Goal: Task Accomplishment & Management: Complete application form

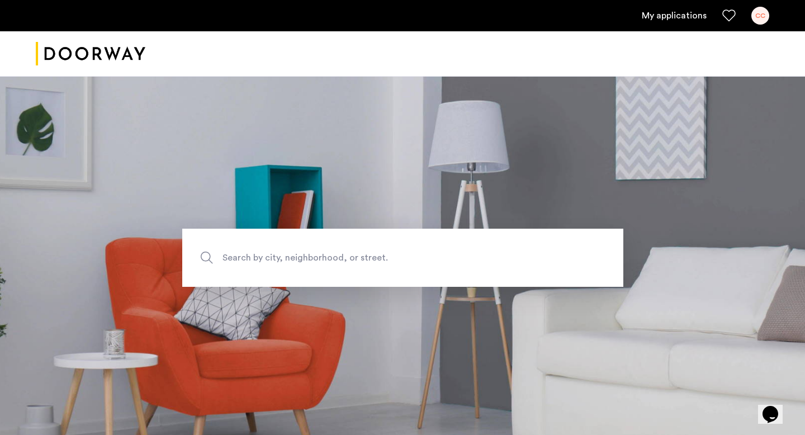
click at [690, 11] on link "My applications" at bounding box center [674, 15] width 65 height 13
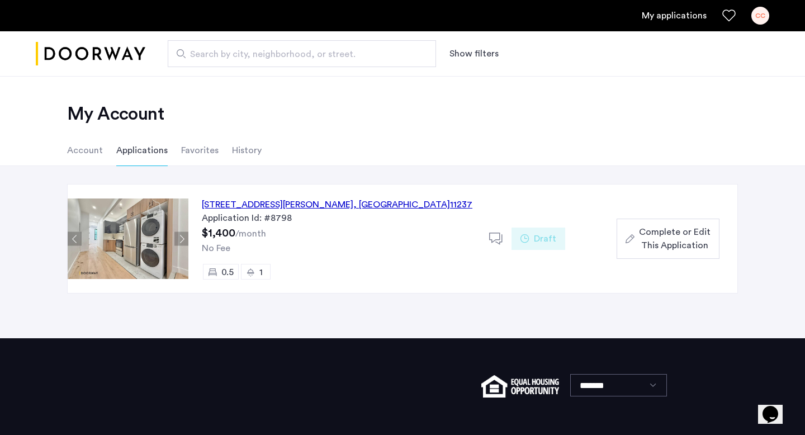
click at [300, 205] on div "[STREET_ADDRESS][PERSON_NAME]" at bounding box center [337, 204] width 271 height 13
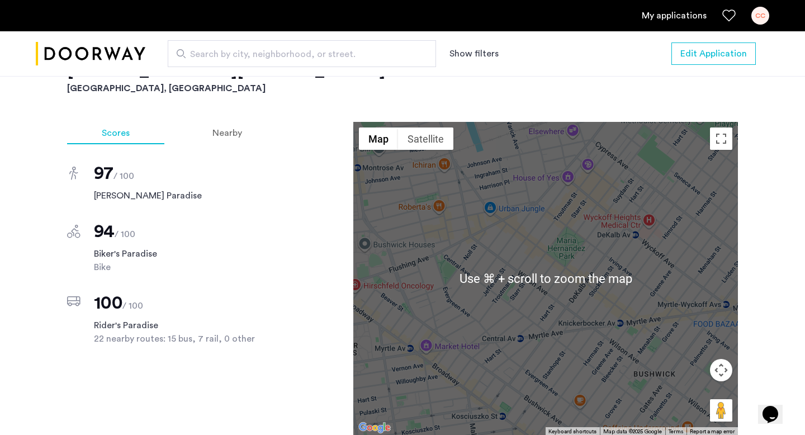
scroll to position [914, 0]
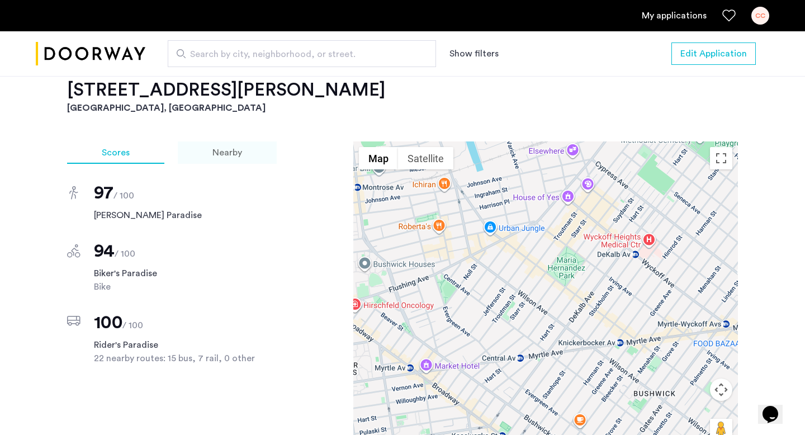
click at [242, 157] on div "Nearby" at bounding box center [227, 153] width 99 height 22
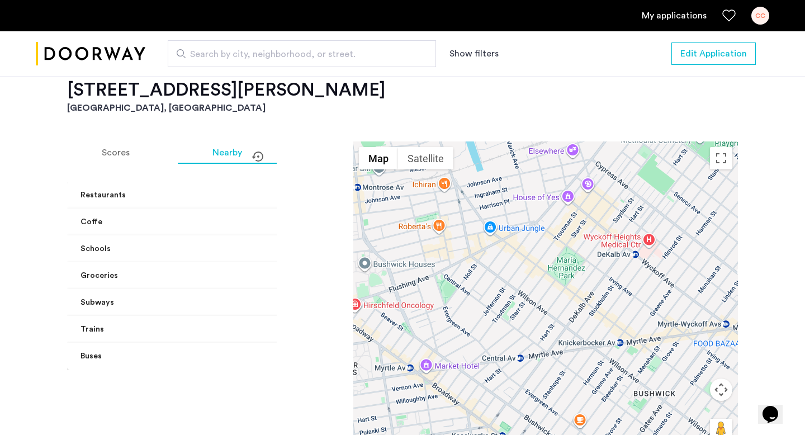
click at [168, 274] on mat-panel-title "Groceries" at bounding box center [181, 276] width 200 height 12
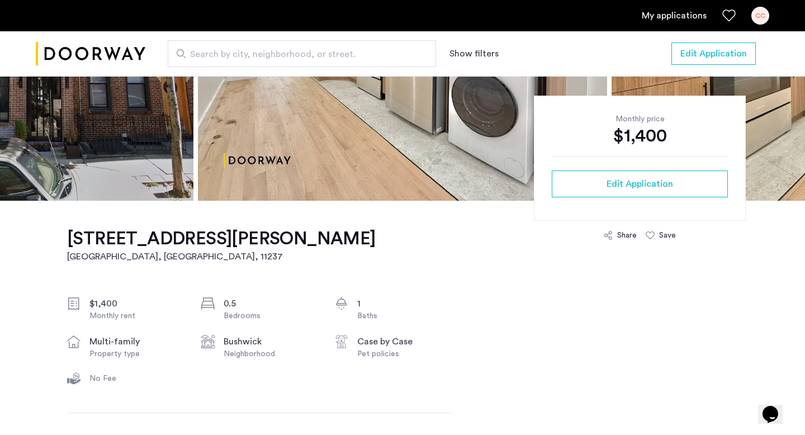
scroll to position [0, 0]
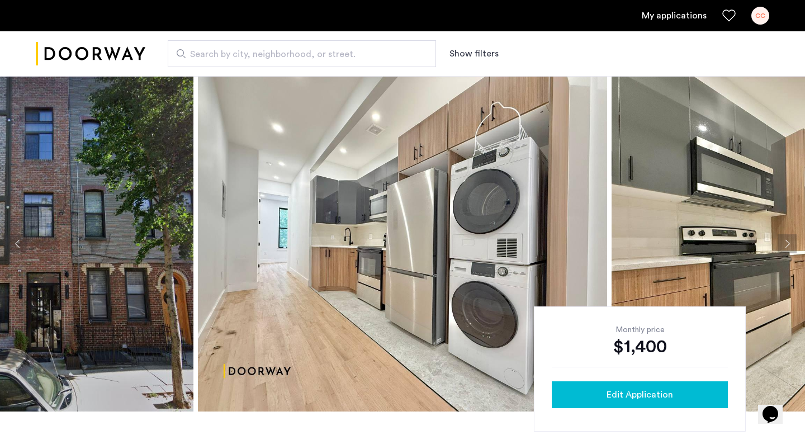
click at [581, 389] on div "Edit Application" at bounding box center [640, 394] width 158 height 13
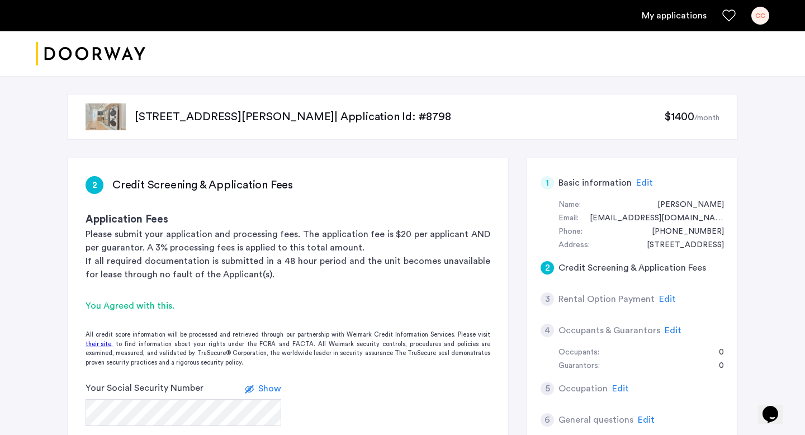
click at [118, 115] on img at bounding box center [106, 116] width 40 height 27
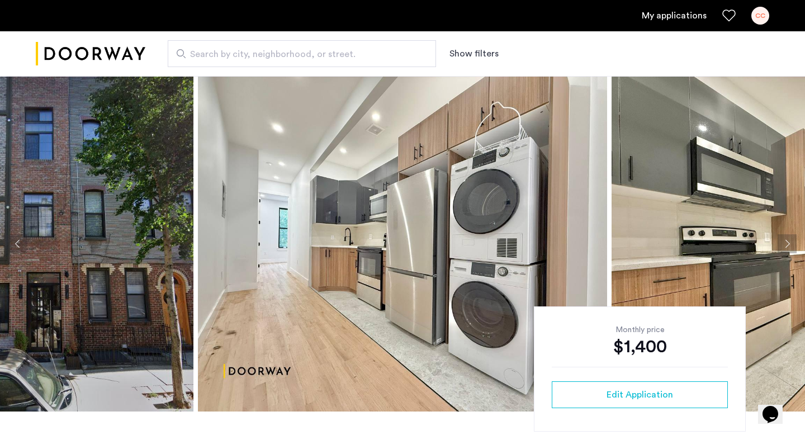
click at [783, 245] on button "Next apartment" at bounding box center [787, 243] width 19 height 19
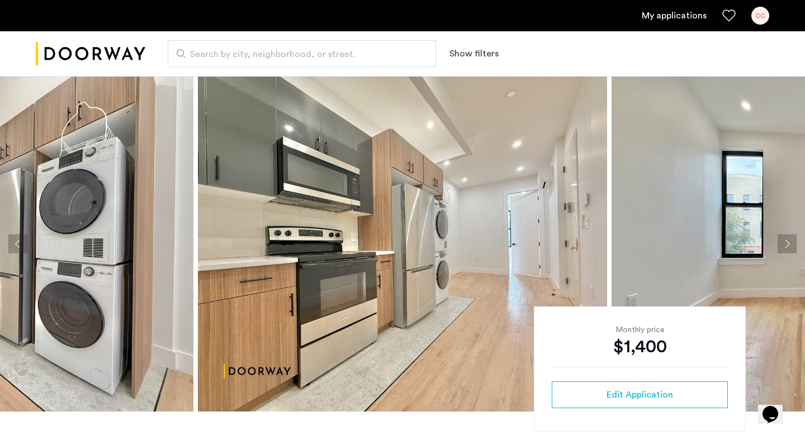
click at [792, 247] on button "Next apartment" at bounding box center [787, 243] width 19 height 19
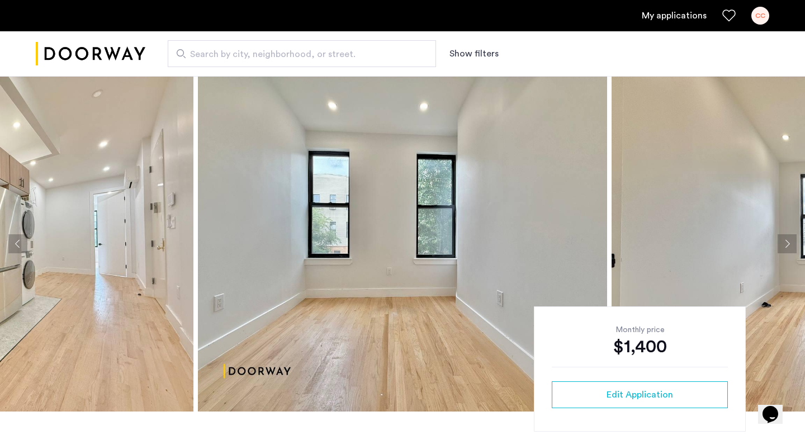
click at [792, 247] on button "Next apartment" at bounding box center [787, 243] width 19 height 19
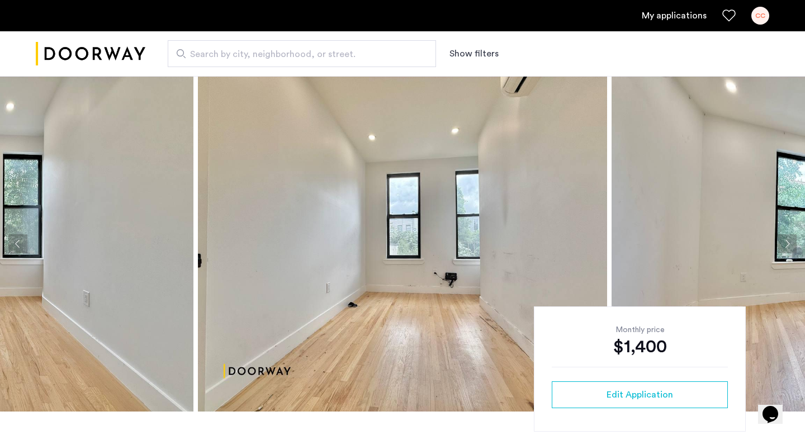
click at [792, 247] on button "Next apartment" at bounding box center [787, 243] width 19 height 19
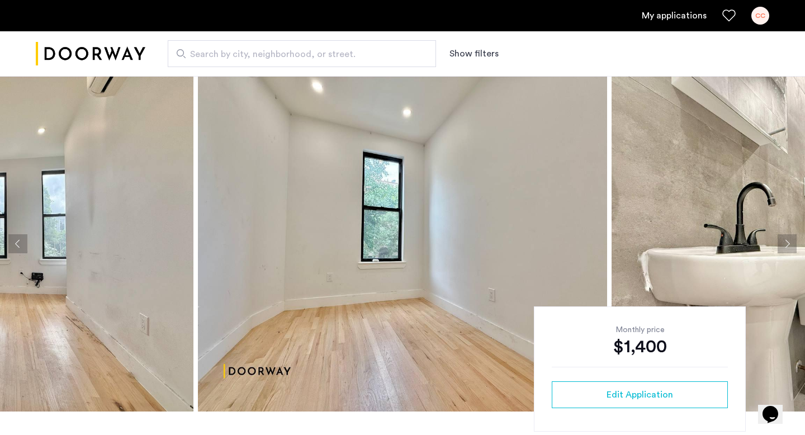
click at [792, 247] on button "Next apartment" at bounding box center [787, 243] width 19 height 19
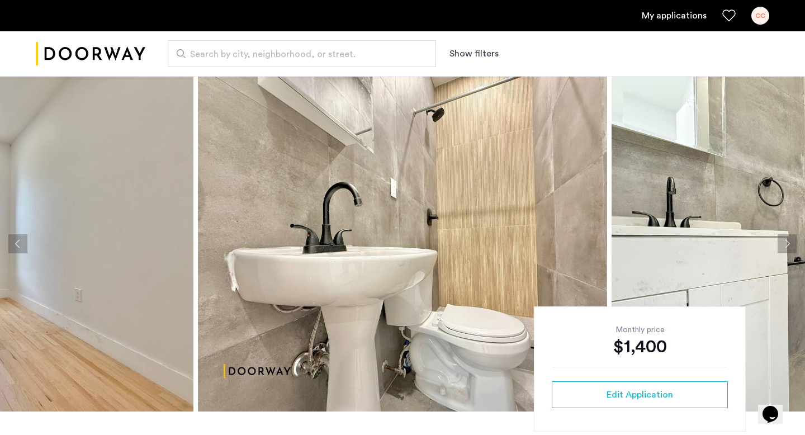
click at [792, 247] on button "Next apartment" at bounding box center [787, 243] width 19 height 19
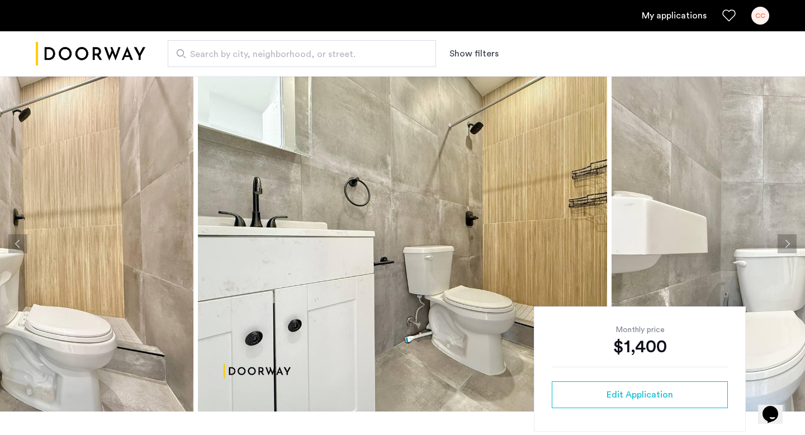
click at [792, 247] on button "Next apartment" at bounding box center [787, 243] width 19 height 19
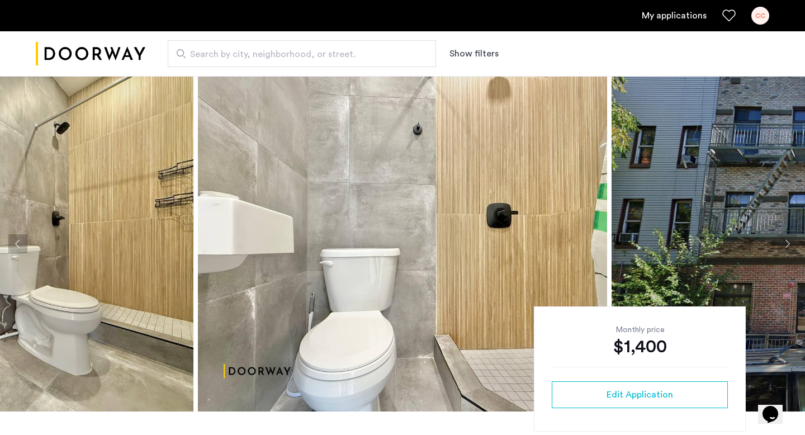
click at [792, 247] on button "Next apartment" at bounding box center [787, 243] width 19 height 19
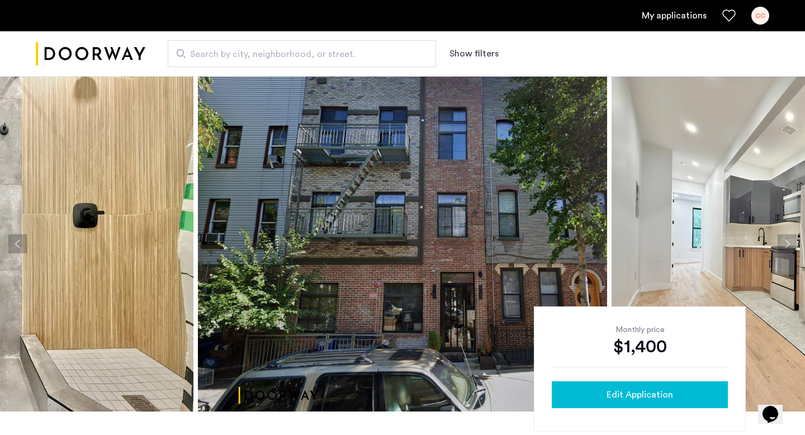
click at [614, 400] on span "Edit Application" at bounding box center [640, 394] width 67 height 13
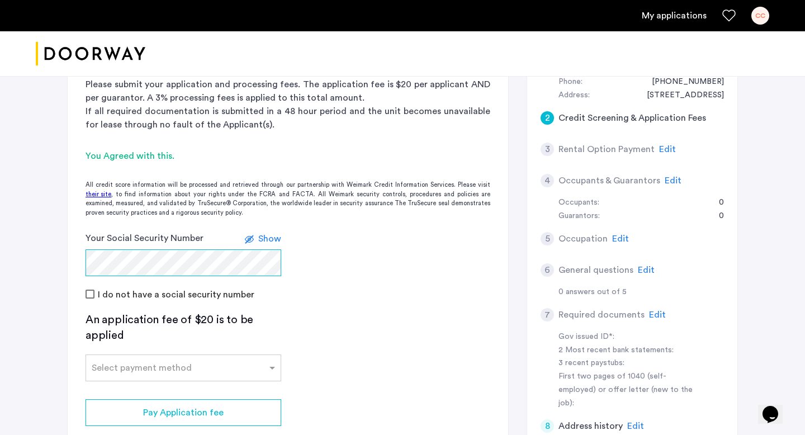
scroll to position [148, 0]
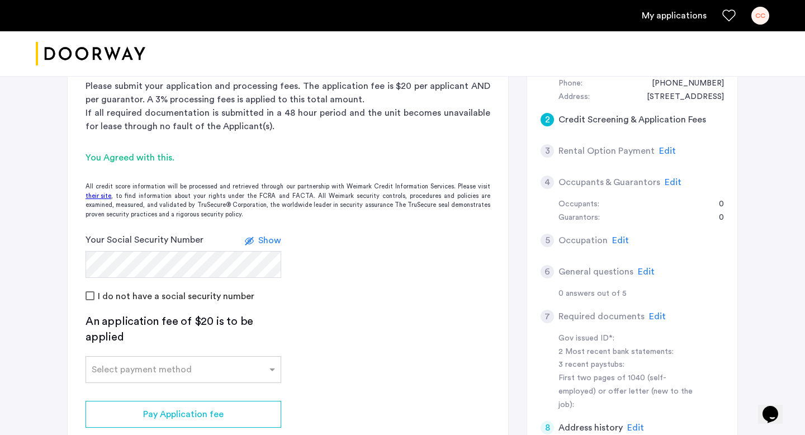
click at [668, 180] on span "Edit" at bounding box center [673, 182] width 17 height 9
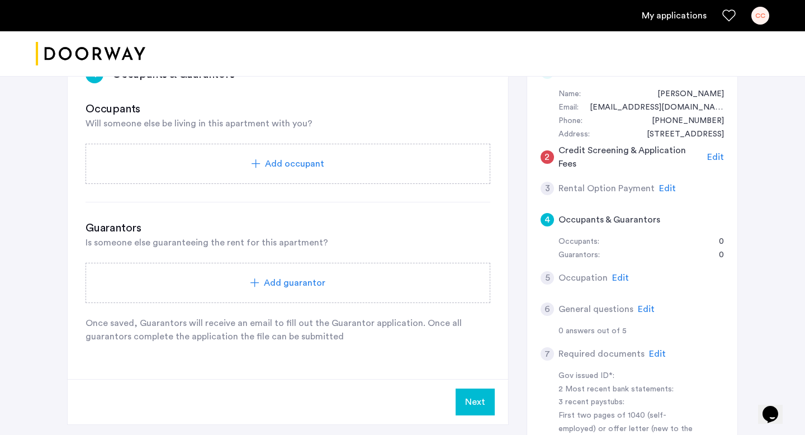
scroll to position [107, 0]
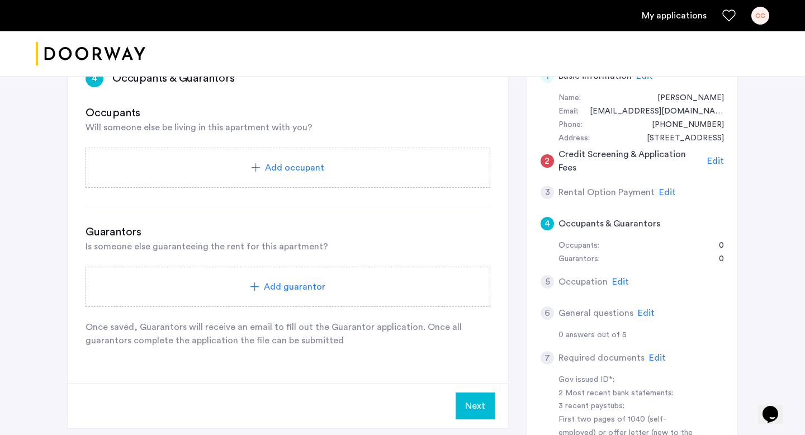
click at [360, 284] on div "Add guarantor" at bounding box center [288, 286] width 378 height 13
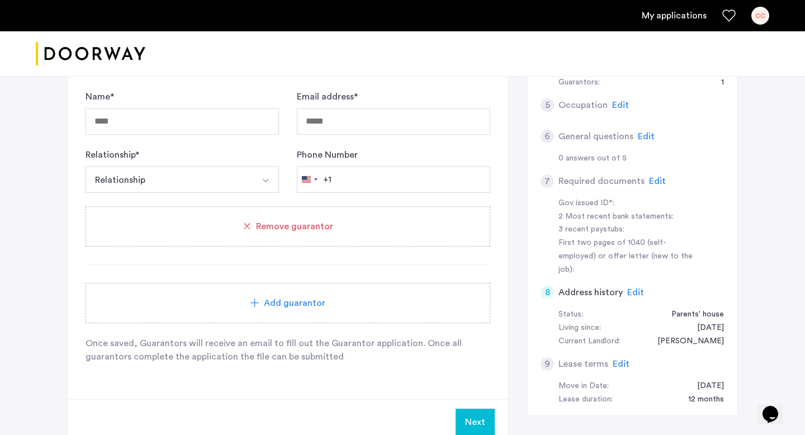
scroll to position [181, 0]
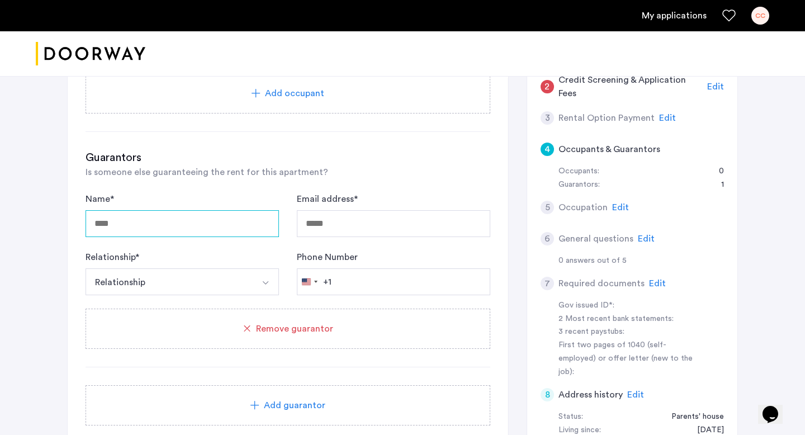
click at [218, 227] on input "Name *" at bounding box center [183, 223] width 194 height 27
click at [102, 273] on button "Relationship" at bounding box center [169, 281] width 167 height 27
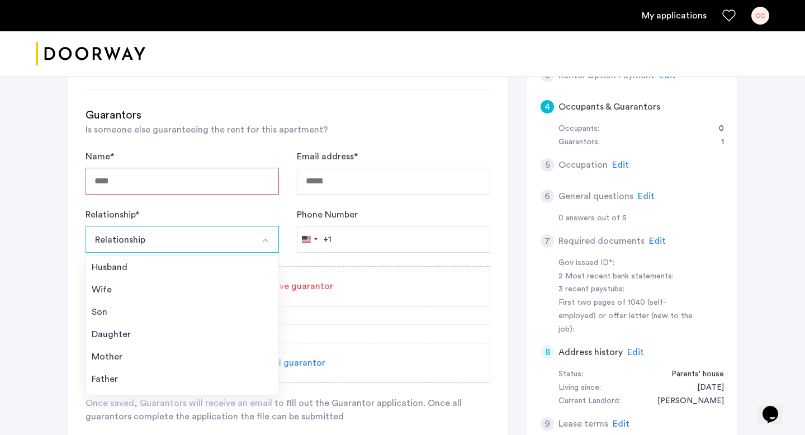
scroll to position [224, 0]
click at [56, 295] on div "[STREET_ADDRESS][PERSON_NAME] | Application Id: #8798 $1400 /month 4 Occupants …" at bounding box center [402, 187] width 705 height 671
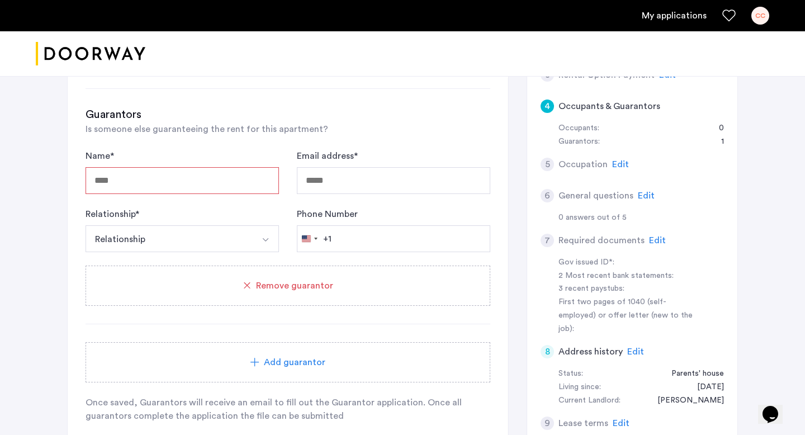
click at [149, 248] on button "Relationship" at bounding box center [169, 238] width 167 height 27
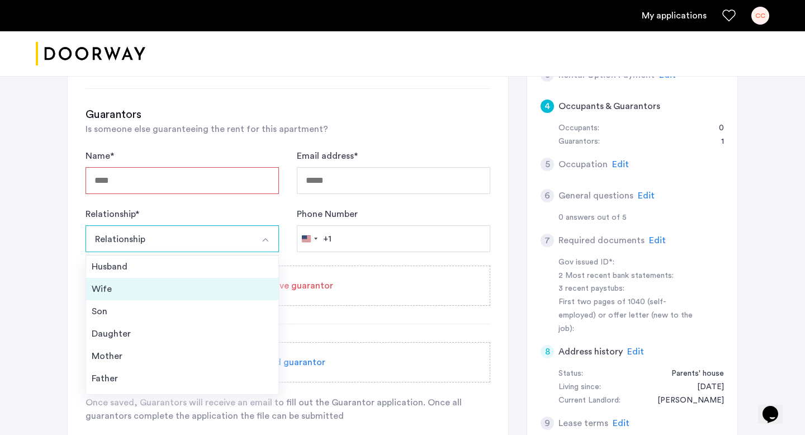
click at [134, 286] on div "Wife" at bounding box center [182, 288] width 181 height 13
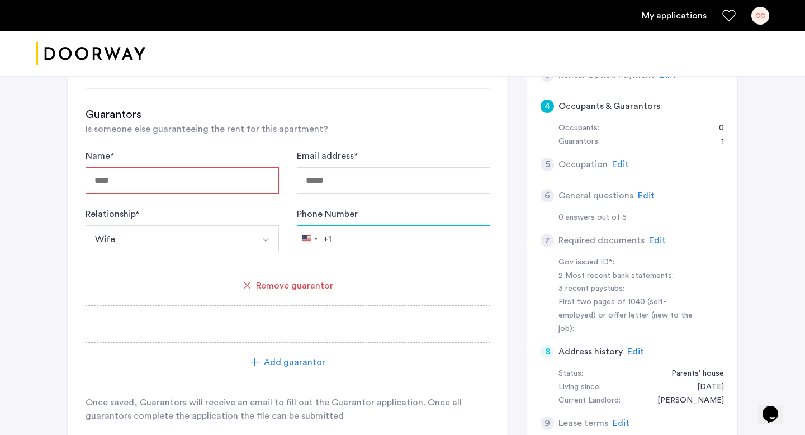
click at [362, 243] on input "Phone Number" at bounding box center [394, 238] width 194 height 27
click at [172, 175] on input "Name *" at bounding box center [183, 180] width 194 height 27
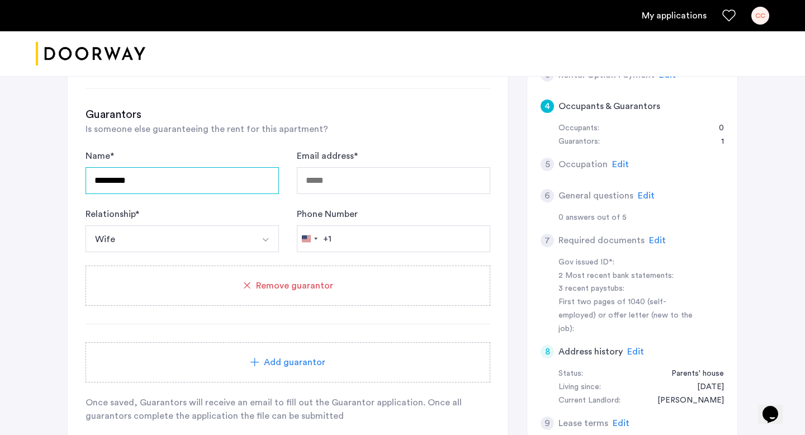
type input "*********"
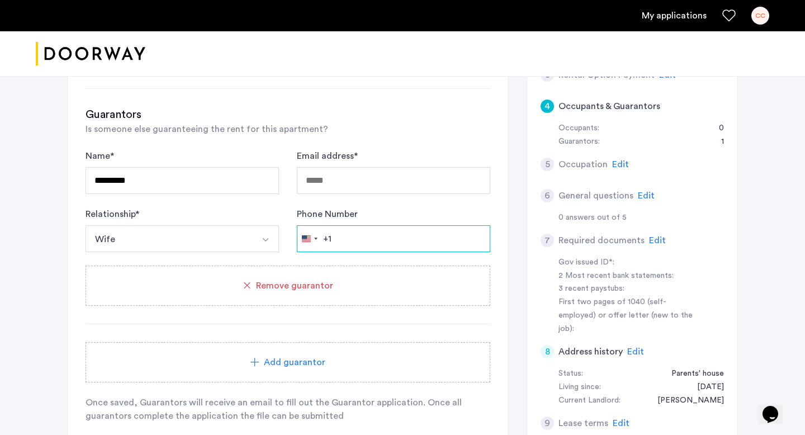
click at [400, 242] on input "Phone Number" at bounding box center [394, 238] width 194 height 27
type input "**********"
click at [230, 246] on button "Wife" at bounding box center [169, 238] width 167 height 27
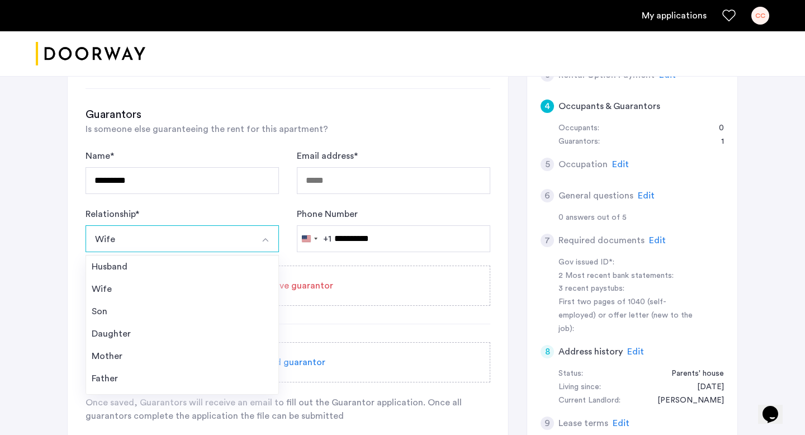
click at [234, 218] on div "Relationship * **** Wife Husband Wife Son Daughter Mother Father Friend Other" at bounding box center [183, 230] width 194 height 45
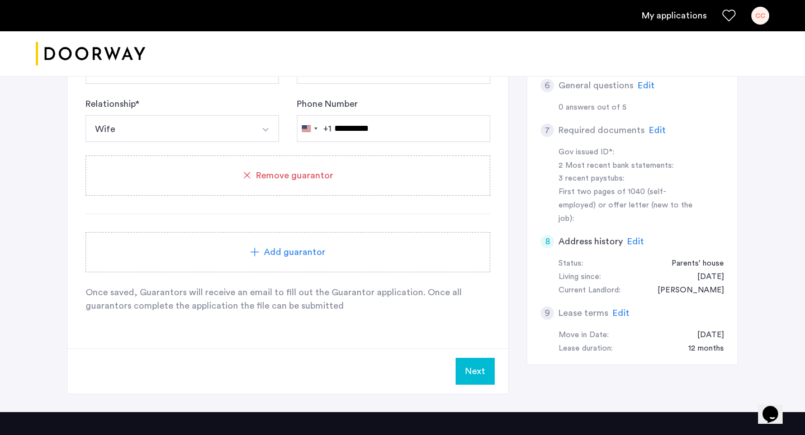
scroll to position [331, 0]
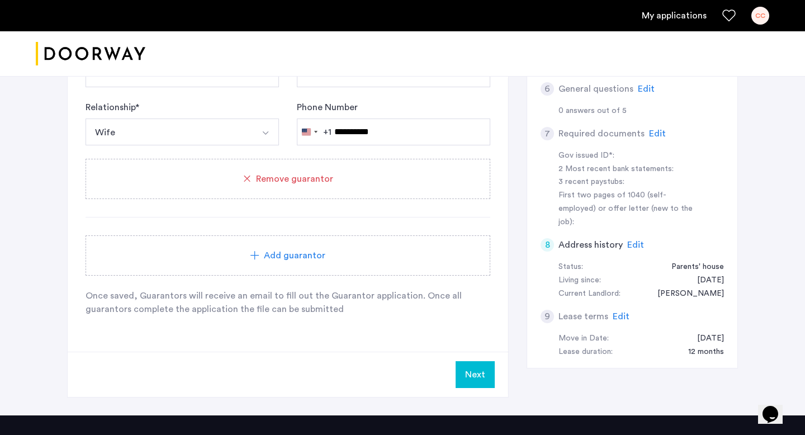
click at [652, 130] on span "Edit" at bounding box center [657, 133] width 17 height 9
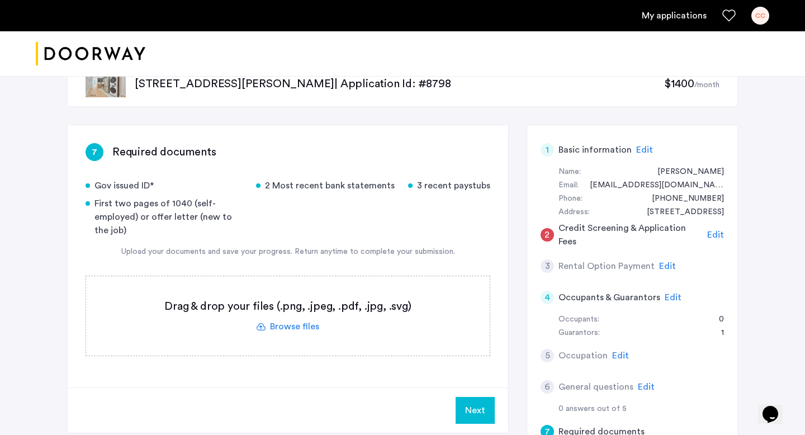
scroll to position [16, 0]
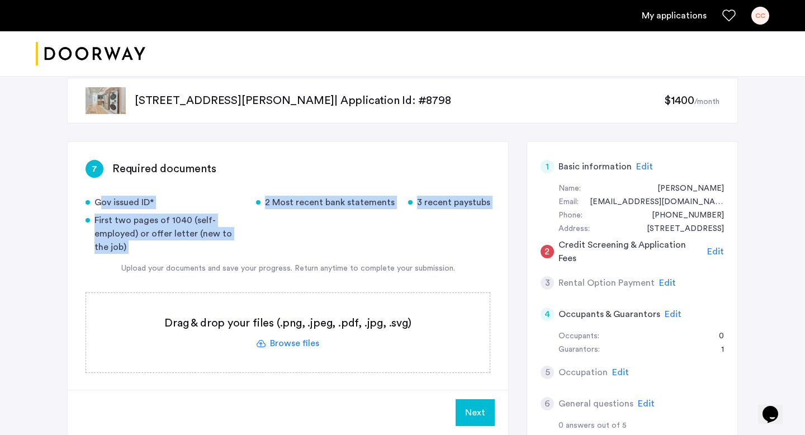
drag, startPoint x: 93, startPoint y: 200, endPoint x: 491, endPoint y: 262, distance: 401.9
click at [491, 262] on div "7 Required documents Gov issued ID* 2 Most recent bank statements 3 recent pays…" at bounding box center [288, 273] width 441 height 262
copy div "Gov issued ID* 2 Most recent bank statements 3 recent paystubs First two pages …"
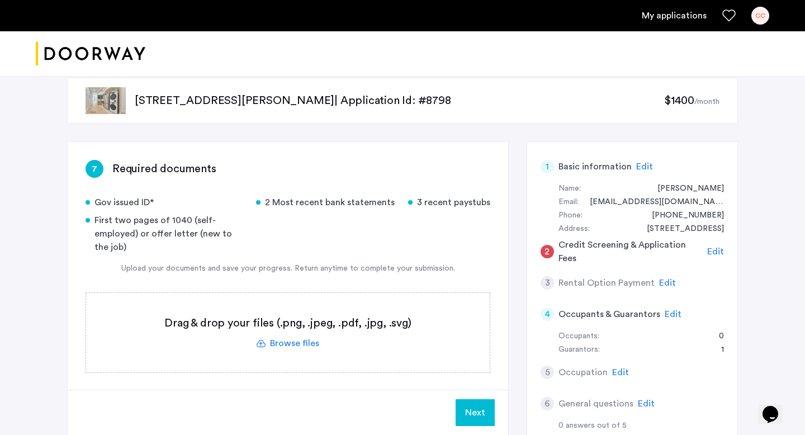
click at [388, 276] on div "Gov issued ID* 2 Most recent bank statements 3 recent paystubs First two pages …" at bounding box center [288, 284] width 405 height 177
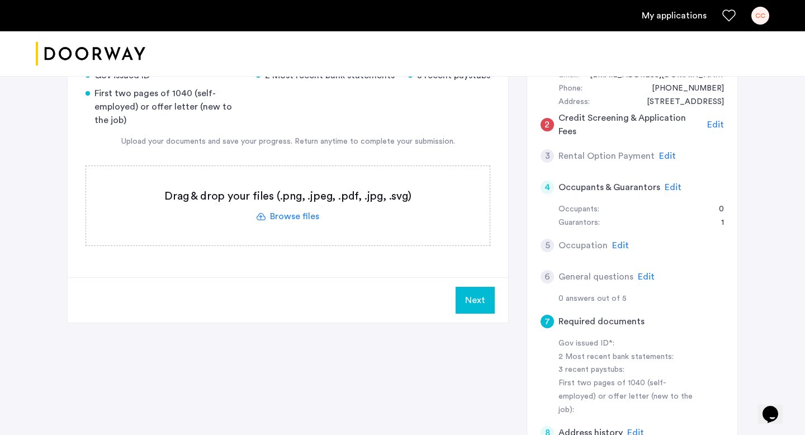
scroll to position [145, 0]
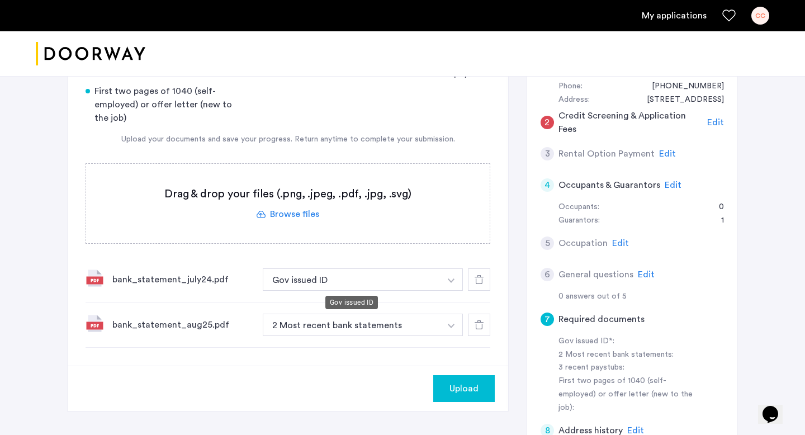
click at [363, 270] on button "Gov issued ID" at bounding box center [352, 279] width 178 height 22
click at [364, 284] on button "Gov issued ID" at bounding box center [352, 279] width 178 height 22
click at [453, 281] on img "button" at bounding box center [451, 281] width 7 height 4
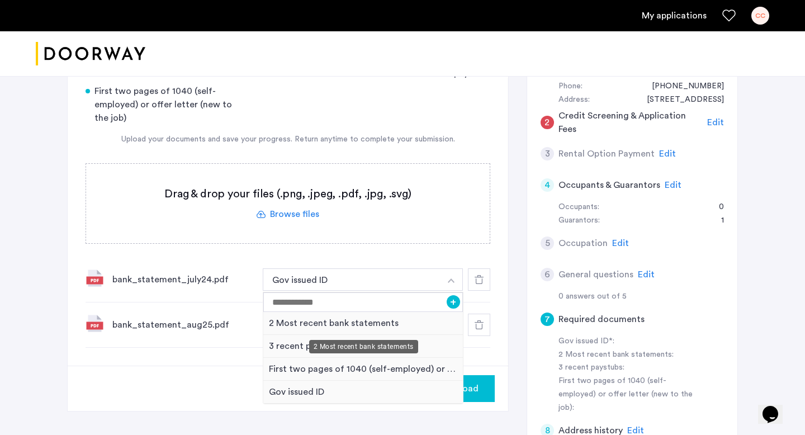
click at [420, 322] on div "2 Most recent bank statements" at bounding box center [363, 323] width 200 height 23
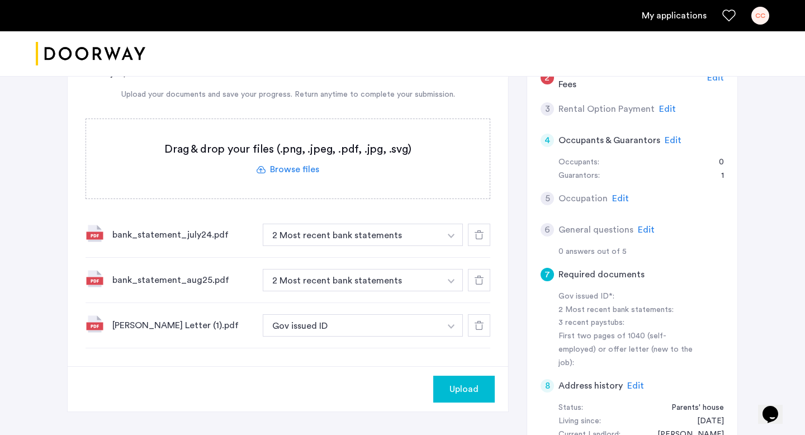
scroll to position [193, 0]
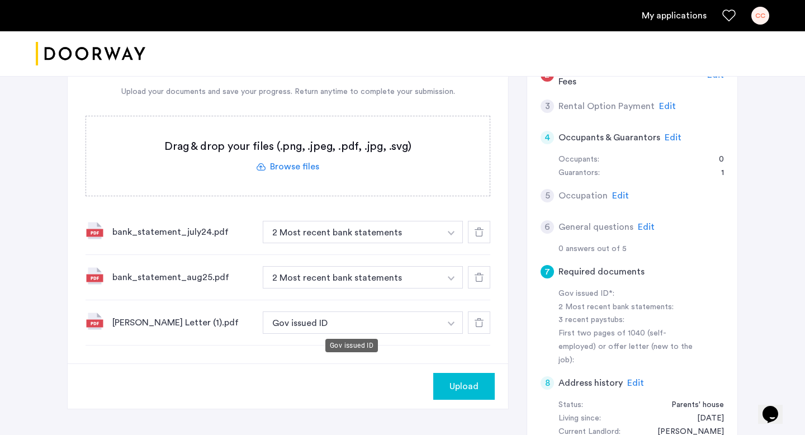
click at [322, 326] on button "Gov issued ID" at bounding box center [352, 323] width 178 height 22
click at [351, 323] on button "Gov issued ID" at bounding box center [352, 323] width 178 height 22
click at [439, 328] on button "Gov issued ID" at bounding box center [352, 323] width 178 height 22
click at [457, 326] on button "button" at bounding box center [451, 323] width 23 height 22
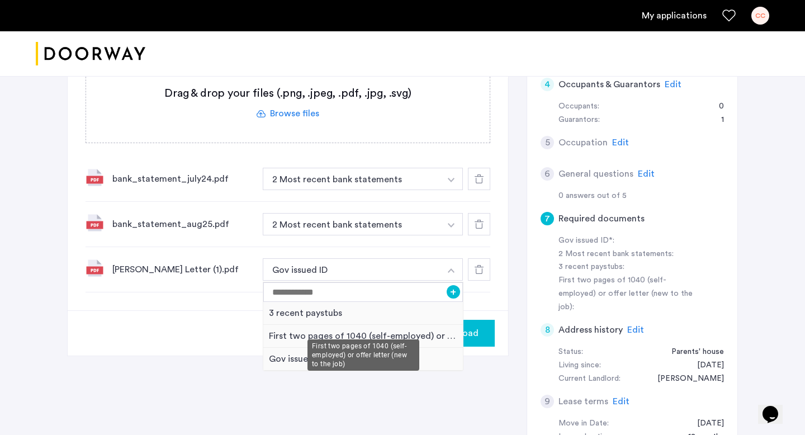
scroll to position [260, 0]
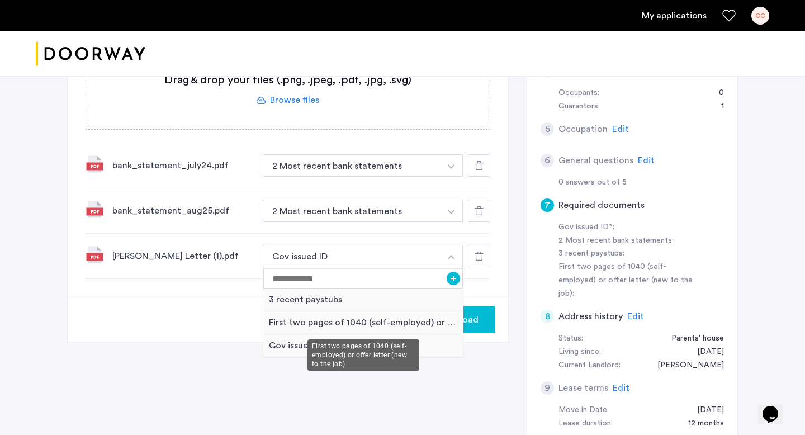
click at [424, 324] on div "First two pages of 1040 (self-employed) or offer letter (new to the job)" at bounding box center [363, 323] width 200 height 23
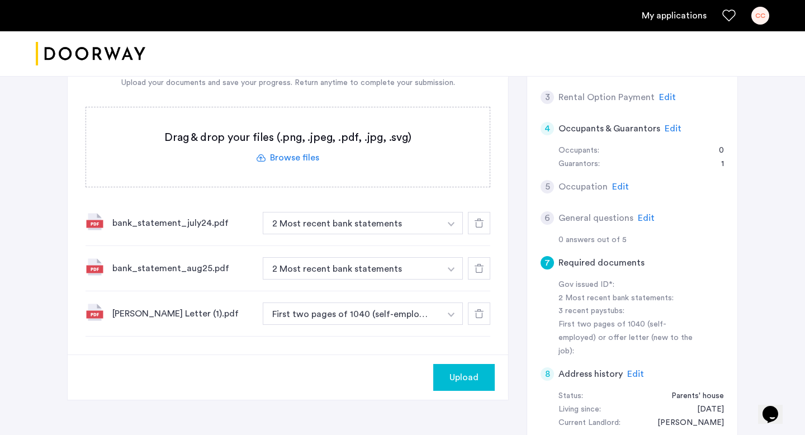
scroll to position [224, 0]
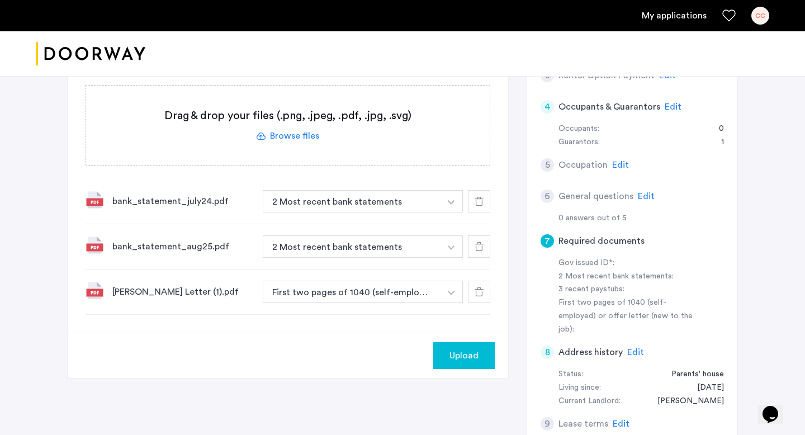
click at [310, 135] on label at bounding box center [288, 125] width 404 height 79
click at [0, 0] on input "file" at bounding box center [0, 0] width 0 height 0
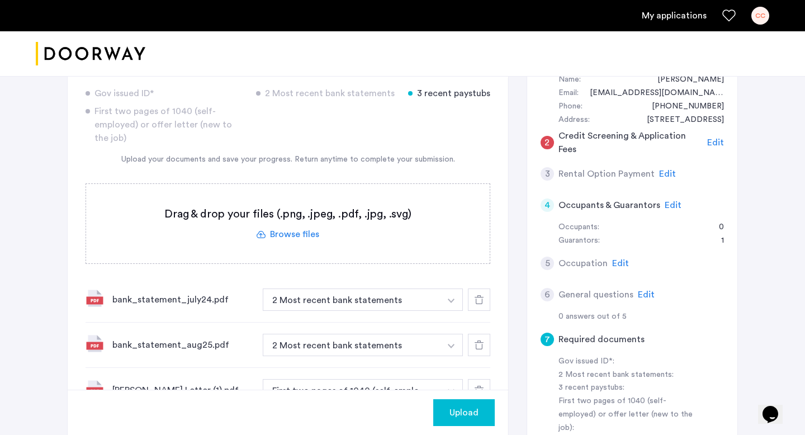
scroll to position [0, 0]
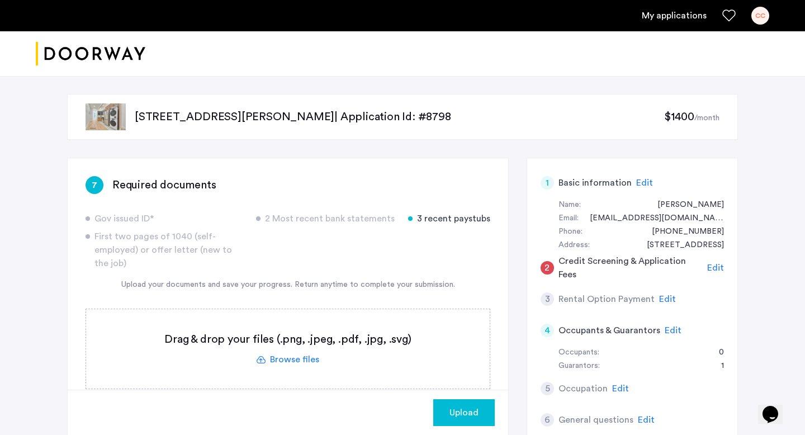
click at [466, 426] on button "Upload" at bounding box center [464, 412] width 62 height 27
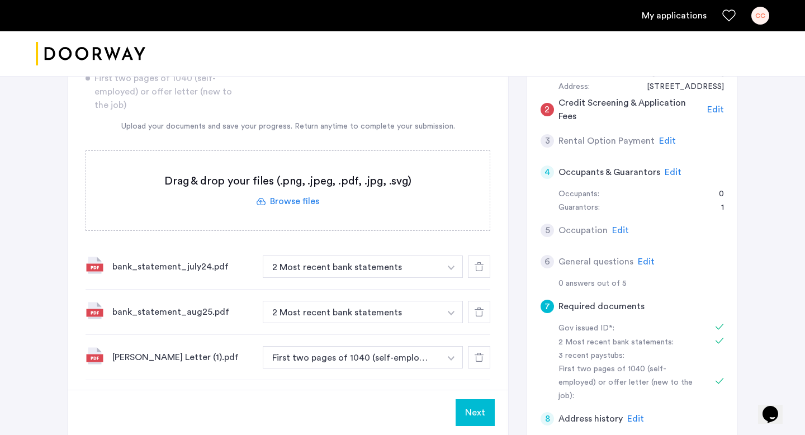
scroll to position [37, 0]
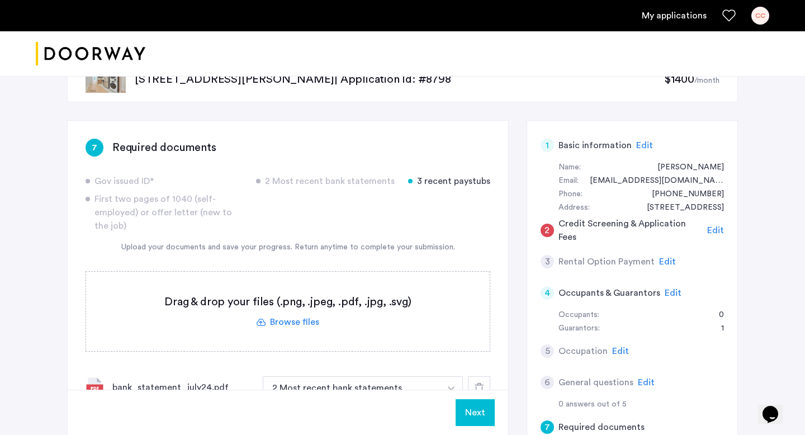
click at [474, 405] on button "Next" at bounding box center [475, 412] width 39 height 27
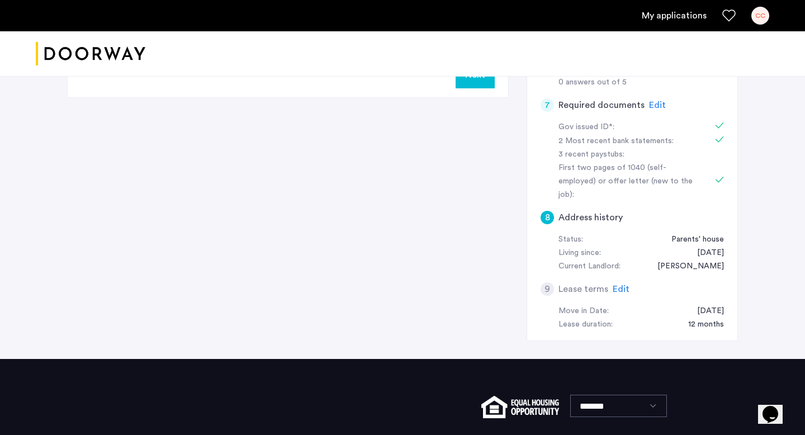
scroll to position [339, 0]
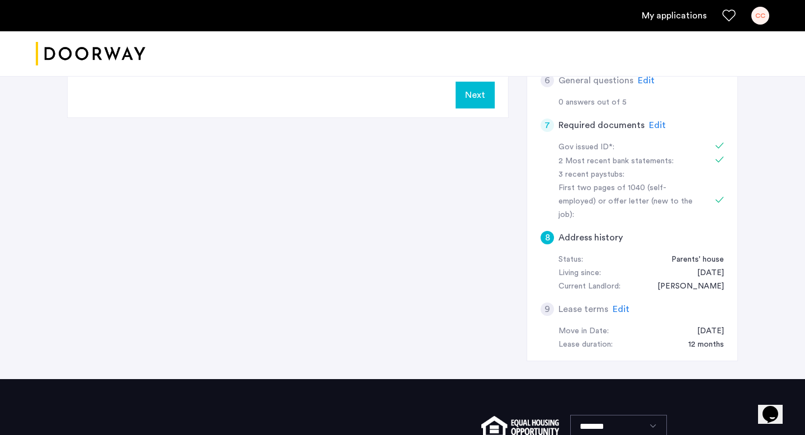
click at [615, 128] on h5 "Required documents" at bounding box center [602, 125] width 86 height 13
click at [649, 128] on span "Edit" at bounding box center [657, 125] width 17 height 9
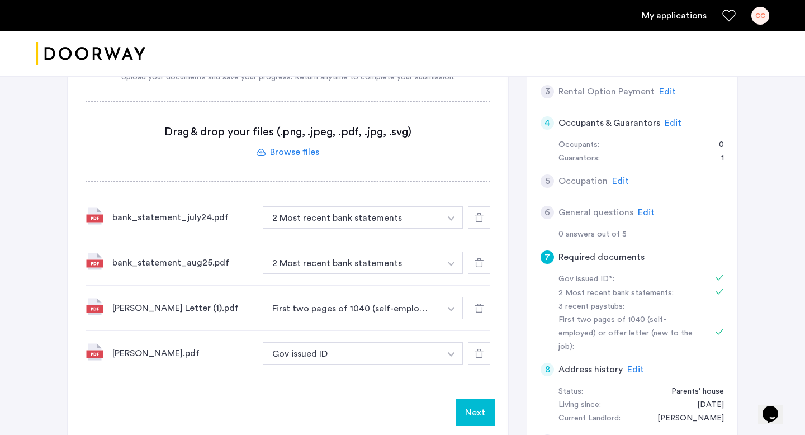
scroll to position [203, 0]
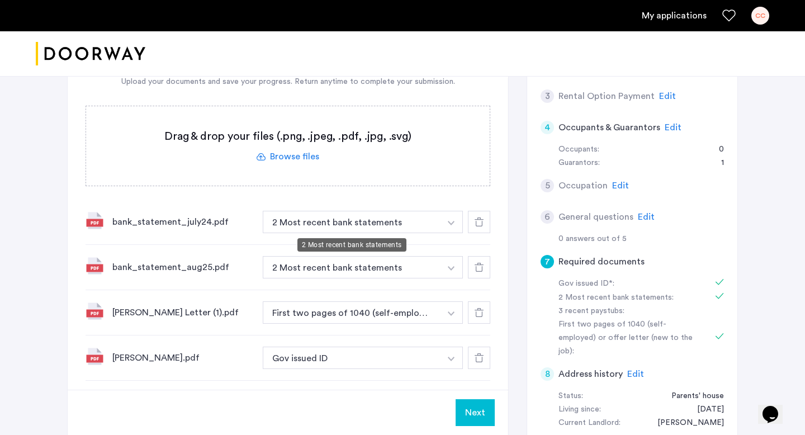
click at [409, 220] on button "2 Most recent bank statements" at bounding box center [352, 222] width 178 height 22
click at [410, 230] on button "2 Most recent bank statements" at bounding box center [352, 222] width 178 height 22
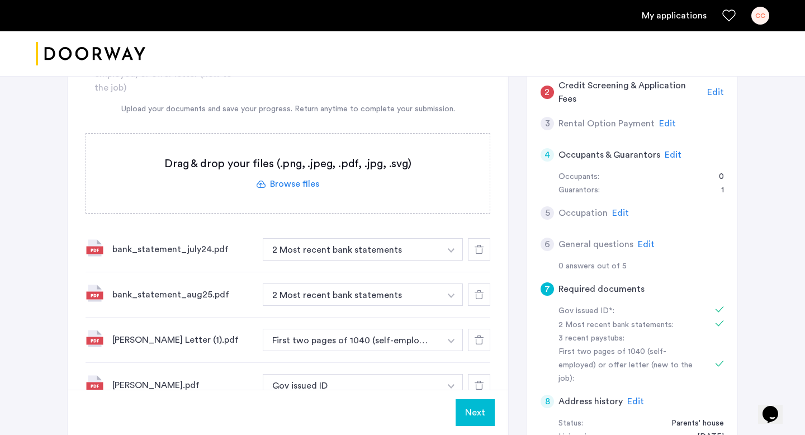
scroll to position [171, 0]
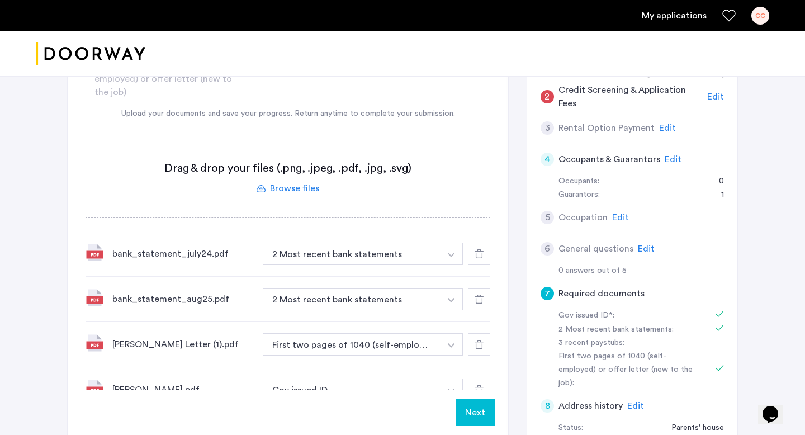
click at [640, 247] on span "Edit" at bounding box center [646, 248] width 17 height 9
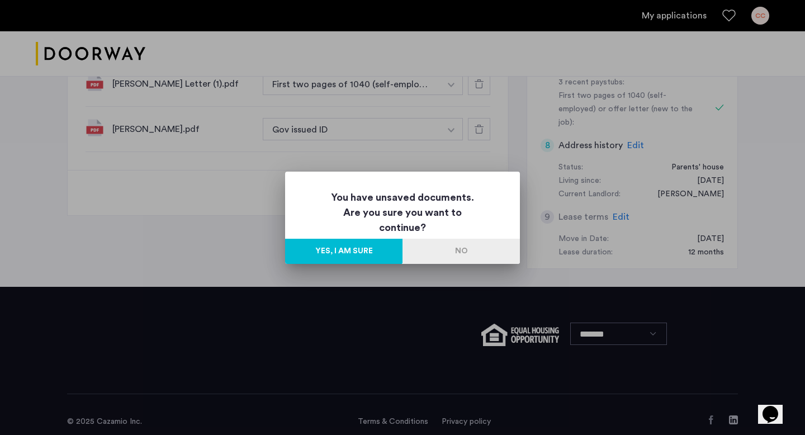
scroll to position [0, 0]
click at [444, 247] on button "No" at bounding box center [461, 251] width 117 height 25
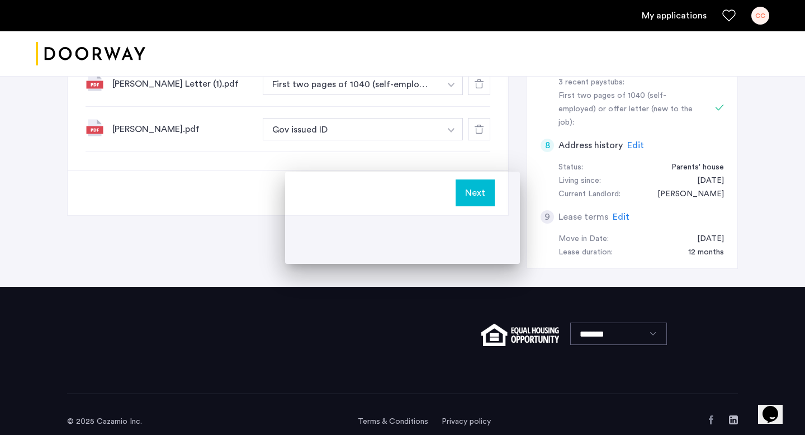
scroll to position [432, 0]
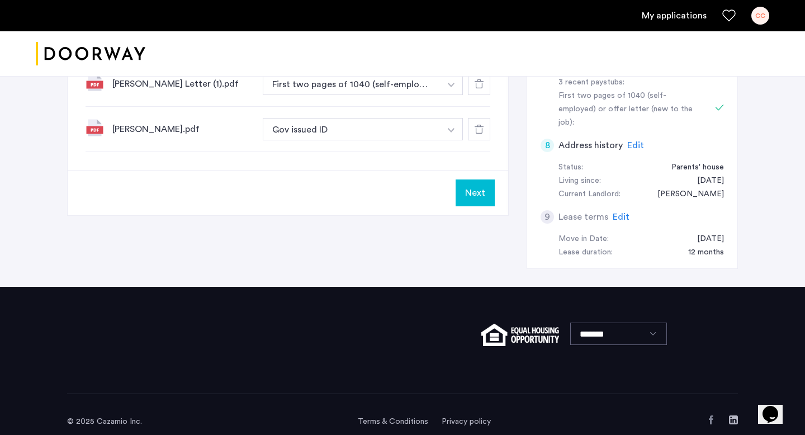
click at [492, 194] on button "Next" at bounding box center [475, 193] width 39 height 27
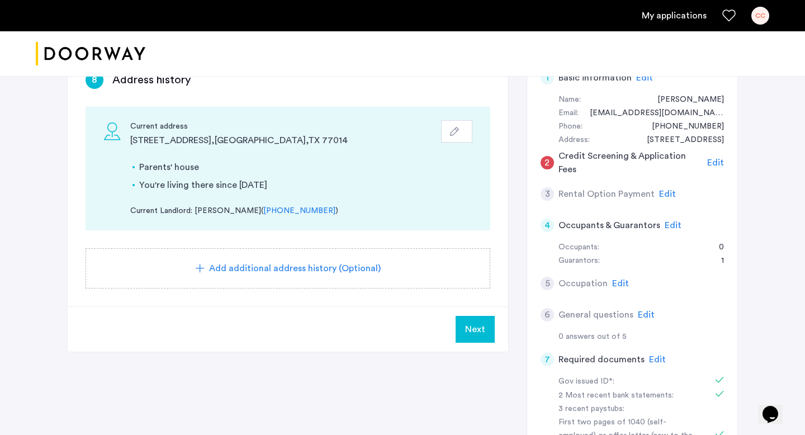
scroll to position [162, 0]
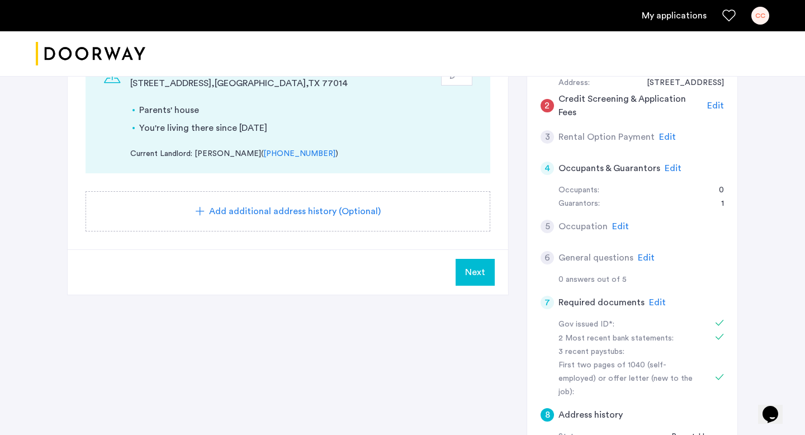
click at [667, 168] on span "Edit" at bounding box center [673, 168] width 17 height 9
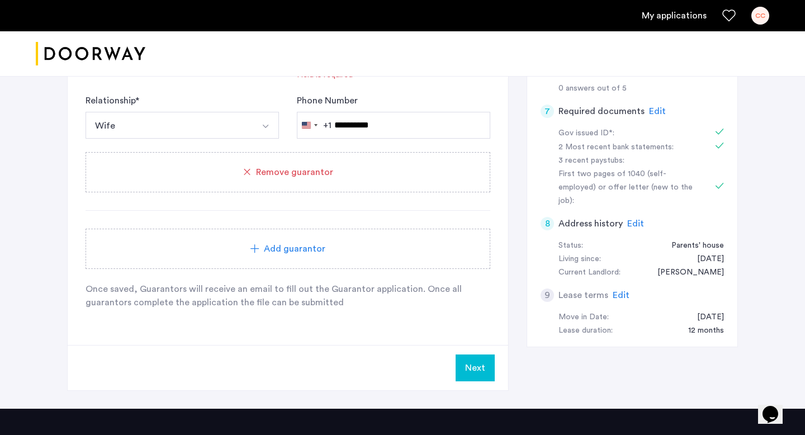
scroll to position [272, 0]
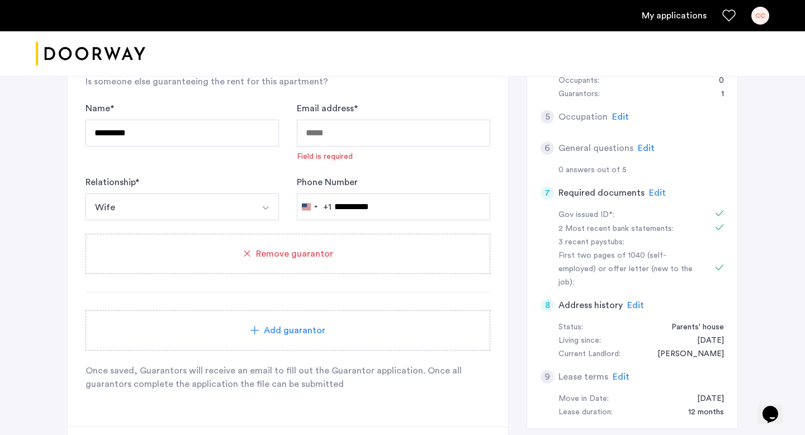
click at [652, 192] on span "Edit" at bounding box center [657, 192] width 17 height 9
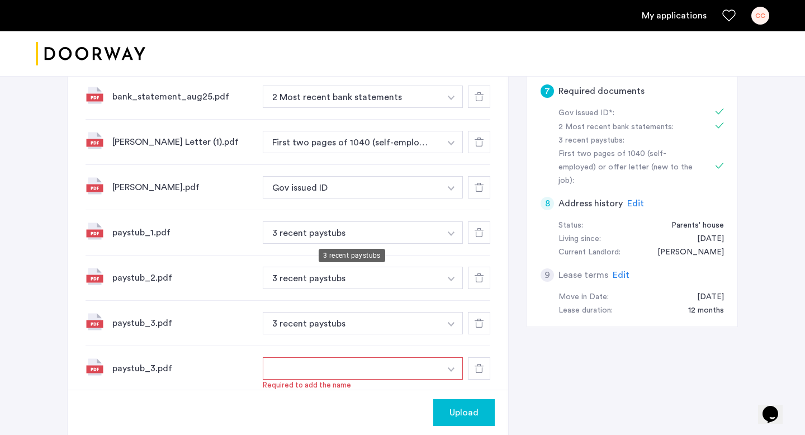
scroll to position [429, 0]
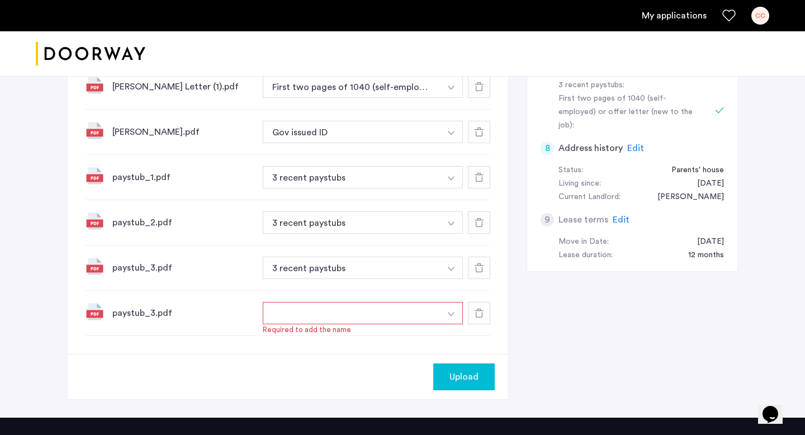
click at [367, 305] on button "button" at bounding box center [352, 313] width 178 height 22
click at [490, 312] on div at bounding box center [479, 313] width 22 height 22
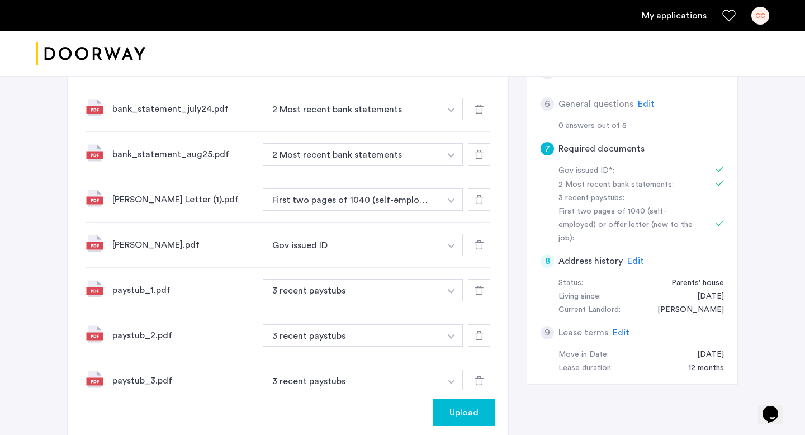
scroll to position [495, 0]
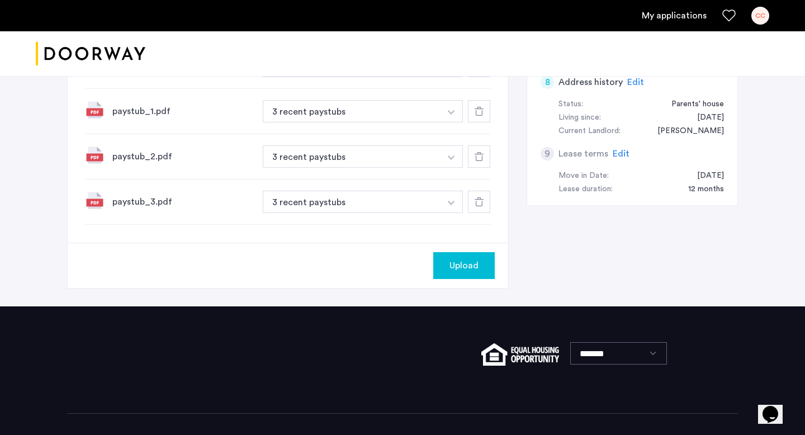
click at [477, 253] on button "Upload" at bounding box center [464, 265] width 62 height 27
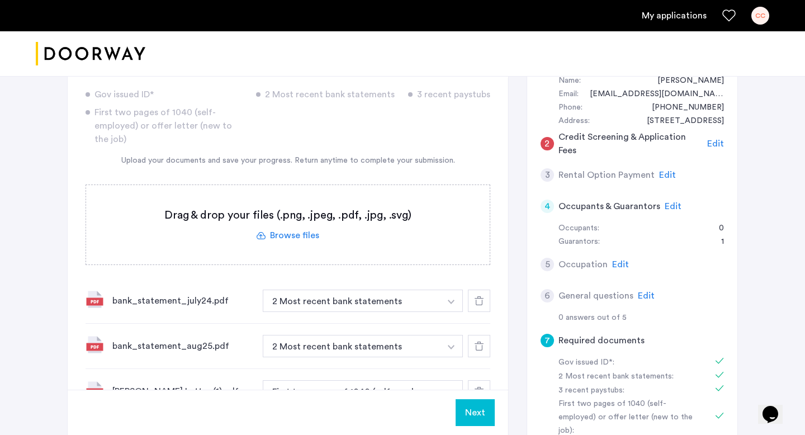
scroll to position [176, 0]
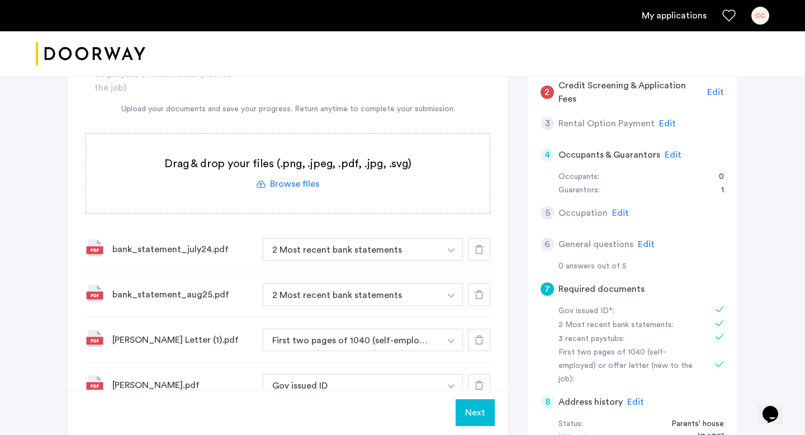
click at [623, 214] on span "Edit" at bounding box center [620, 213] width 17 height 9
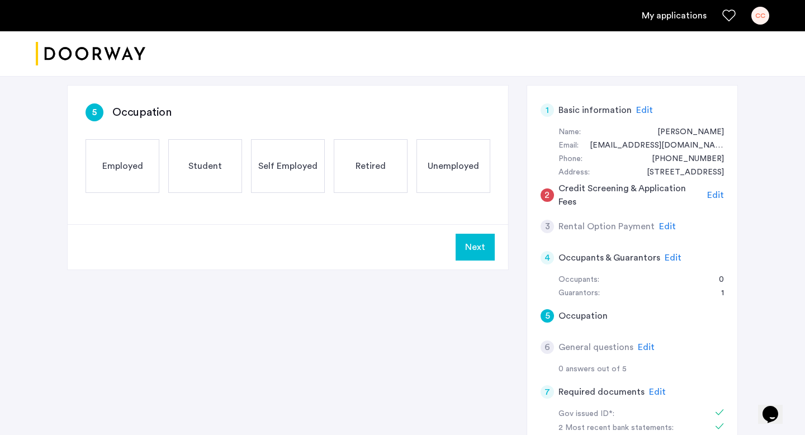
scroll to position [0, 0]
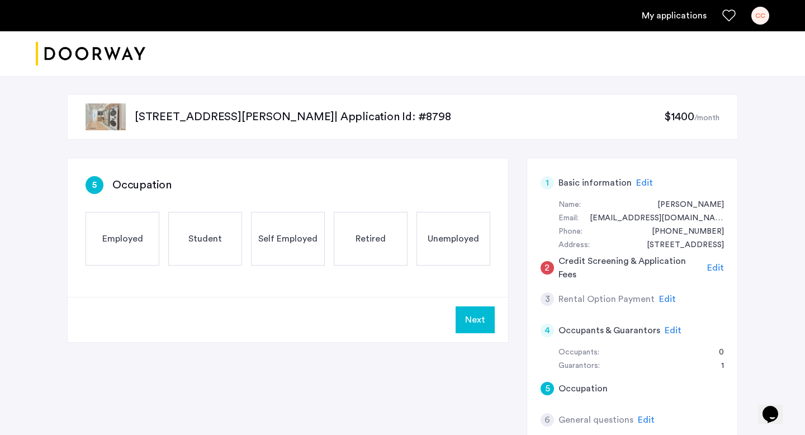
click at [131, 233] on span "Employed" at bounding box center [122, 238] width 41 height 13
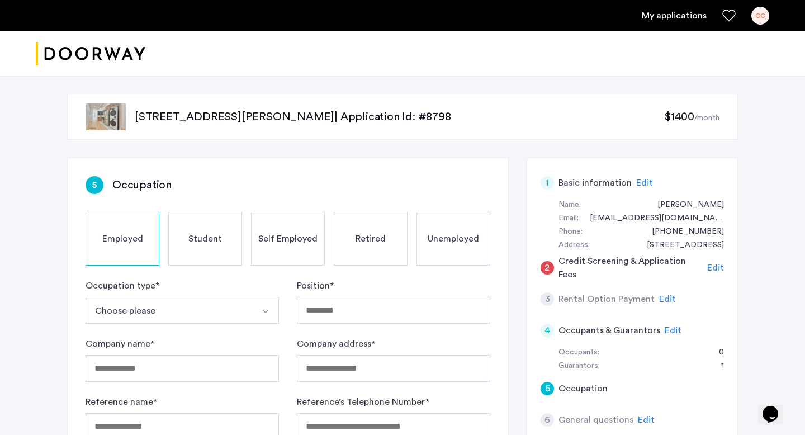
click at [226, 304] on button "Choose please" at bounding box center [169, 310] width 167 height 27
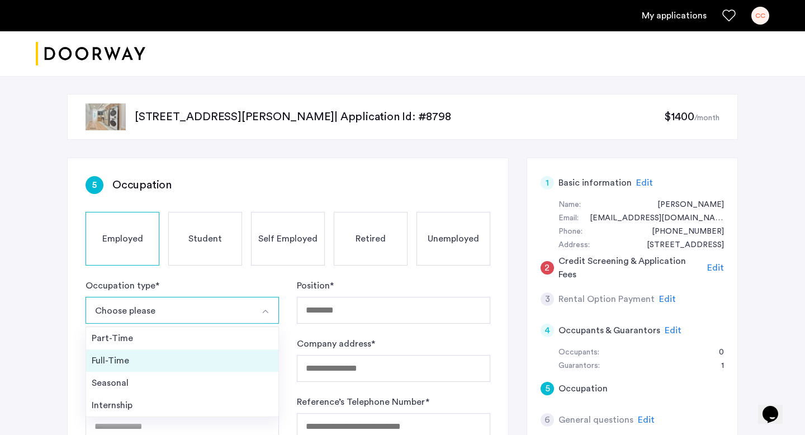
click at [201, 366] on div "Full-Time" at bounding box center [182, 360] width 181 height 13
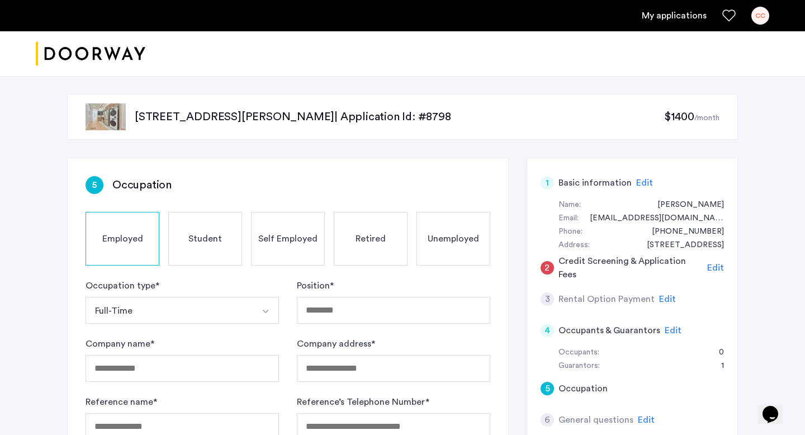
scroll to position [97, 0]
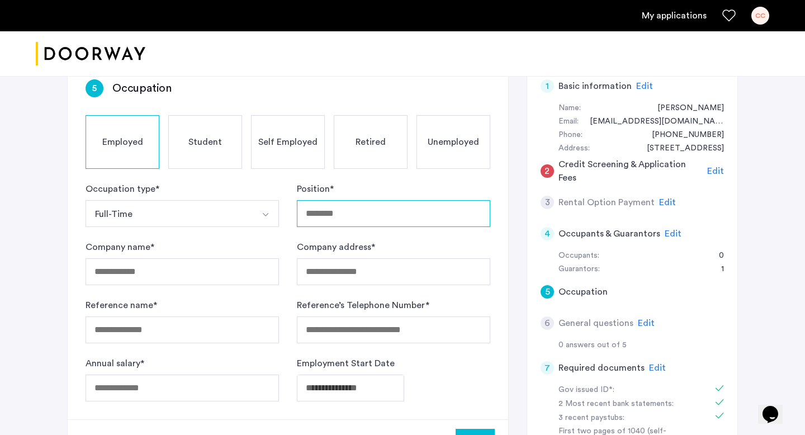
click at [347, 209] on input "Position *" at bounding box center [394, 213] width 194 height 27
drag, startPoint x: 356, startPoint y: 205, endPoint x: 279, endPoint y: 205, distance: 77.7
click at [279, 205] on form "Occupation type * Full-Time Part-Time Full-Time Seasonal Internship Position * …" at bounding box center [288, 291] width 405 height 219
drag, startPoint x: 372, startPoint y: 206, endPoint x: 366, endPoint y: 217, distance: 12.0
click at [366, 217] on input "*********" at bounding box center [394, 213] width 194 height 27
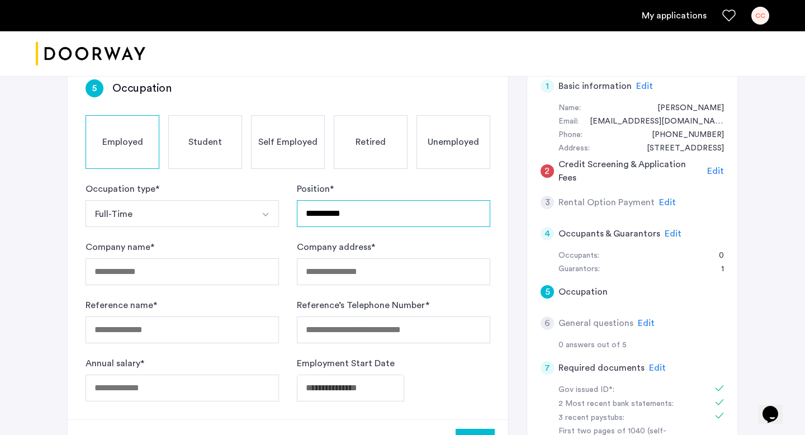
paste input "**********"
type input "**********"
click at [220, 252] on div "Company name *" at bounding box center [183, 263] width 194 height 45
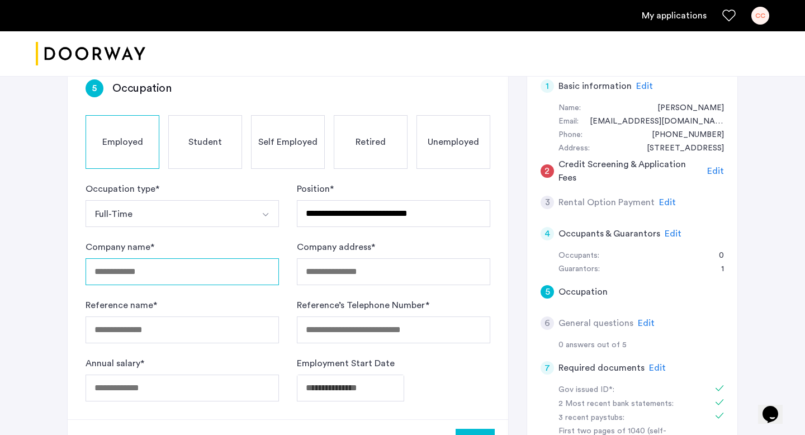
click at [223, 264] on input "Company name *" at bounding box center [183, 271] width 194 height 27
paste input "**********"
type input "**********"
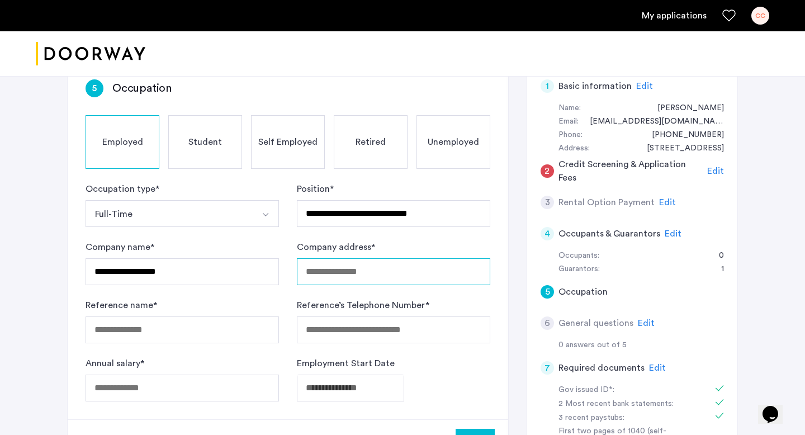
click at [384, 283] on input "Company address *" at bounding box center [394, 271] width 194 height 27
paste input "**********"
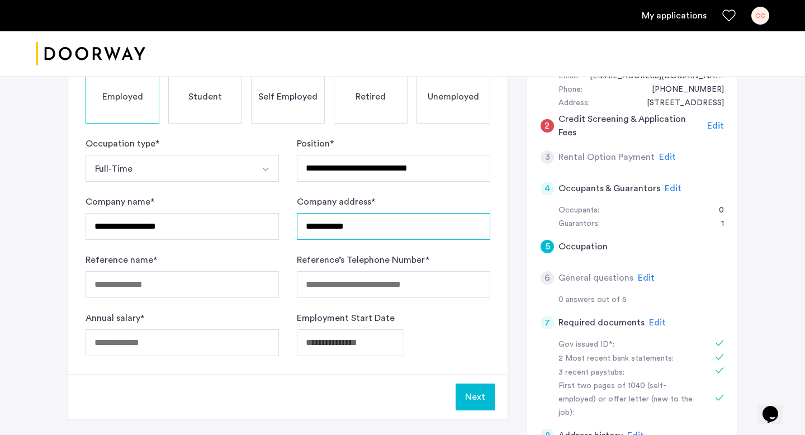
scroll to position [146, 0]
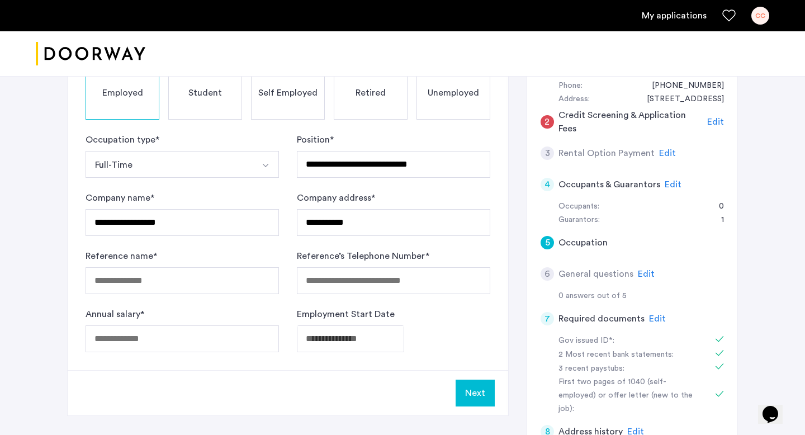
click at [368, 247] on form "**********" at bounding box center [288, 242] width 405 height 219
click at [368, 229] on input "**********" at bounding box center [394, 222] width 194 height 27
drag, startPoint x: 374, startPoint y: 219, endPoint x: 286, endPoint y: 219, distance: 87.8
click at [286, 219] on form "**********" at bounding box center [288, 242] width 405 height 219
paste input "**********"
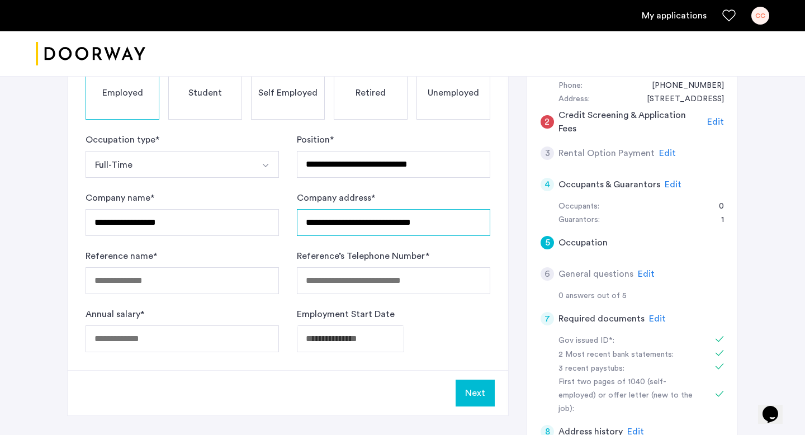
type input "**********"
click at [232, 271] on input "Reference name *" at bounding box center [183, 280] width 194 height 27
paste input "**********"
type input "**********"
click at [413, 275] on input "Reference’s Telephone Number *" at bounding box center [394, 280] width 194 height 27
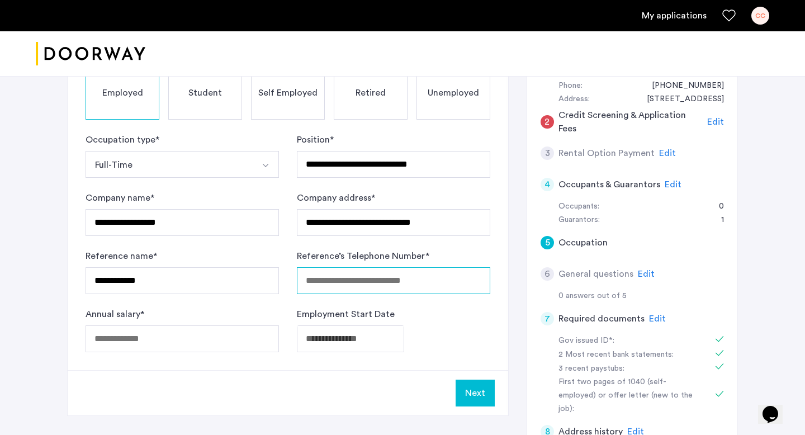
paste input "**********"
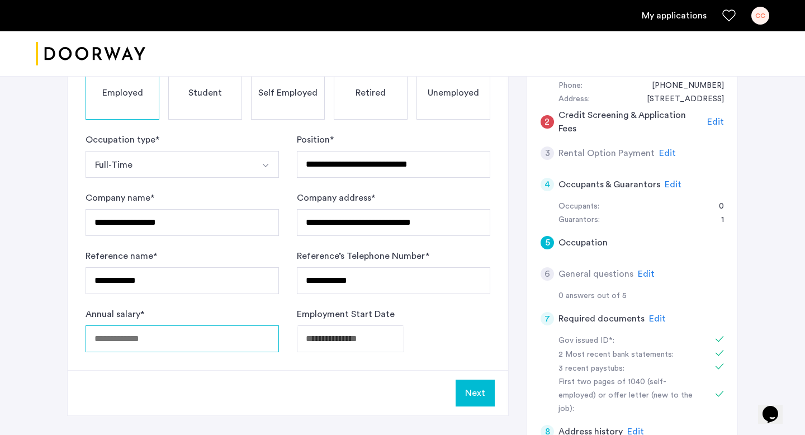
click at [237, 337] on div "Annual salary *" at bounding box center [183, 330] width 194 height 45
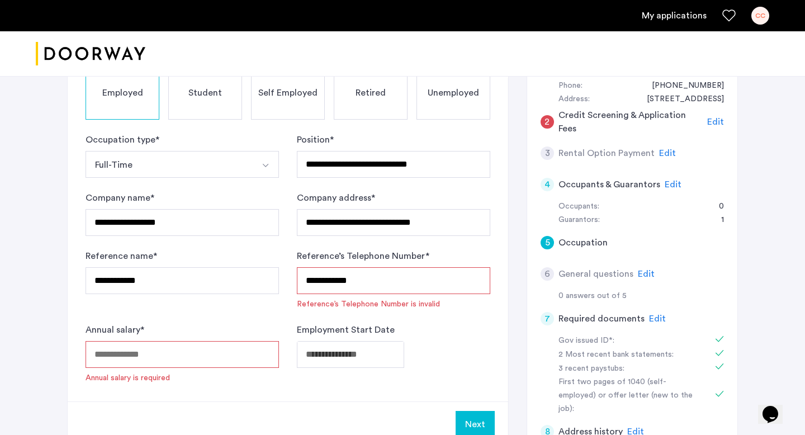
click at [321, 279] on input "**********" at bounding box center [394, 280] width 194 height 27
click at [337, 281] on input "**********" at bounding box center [394, 280] width 194 height 27
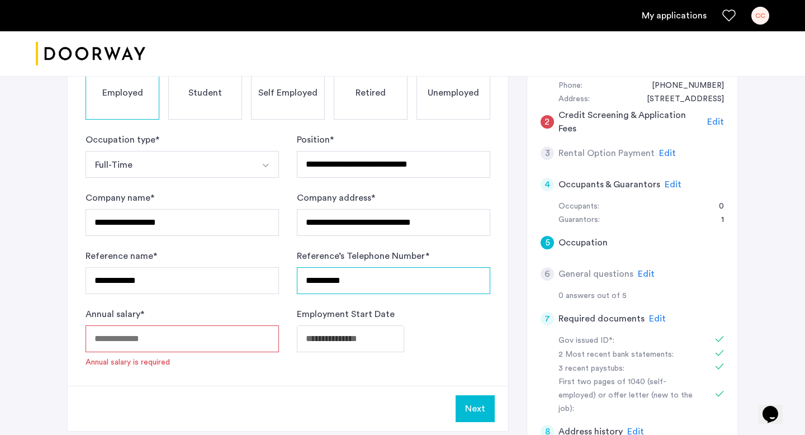
type input "**********"
click at [354, 324] on div "Employment Start Date" at bounding box center [394, 338] width 194 height 60
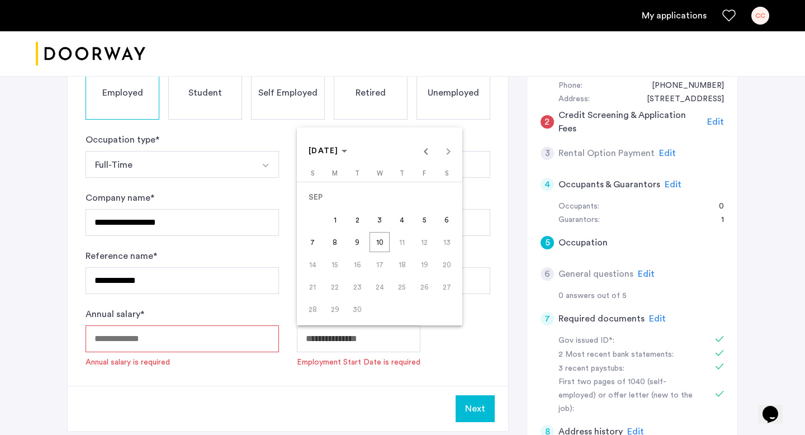
click at [355, 289] on body "**********" at bounding box center [402, 71] width 805 height 435
click at [360, 303] on span "30" at bounding box center [357, 309] width 20 height 20
click at [360, 313] on span "30" at bounding box center [357, 309] width 20 height 20
click at [450, 152] on div "[DATE] [DATE]" at bounding box center [380, 151] width 160 height 22
click at [428, 149] on span "Previous month" at bounding box center [426, 151] width 22 height 22
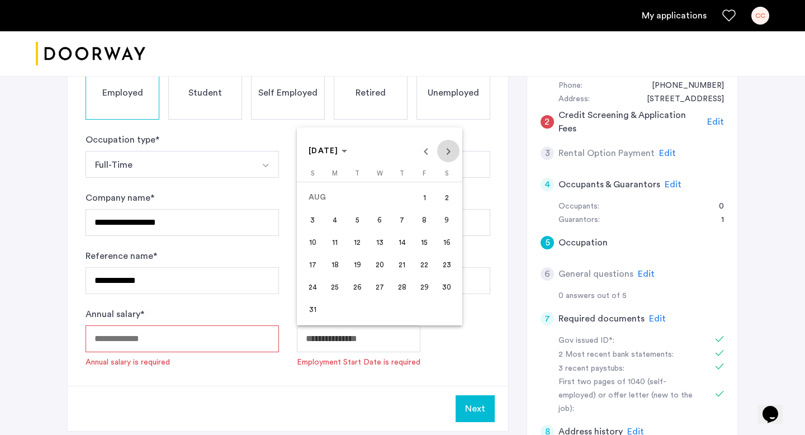
click at [449, 152] on span "Next month" at bounding box center [448, 151] width 22 height 22
click at [355, 314] on span "30" at bounding box center [357, 309] width 20 height 20
click at [347, 144] on span "Choose month and year" at bounding box center [328, 151] width 48 height 27
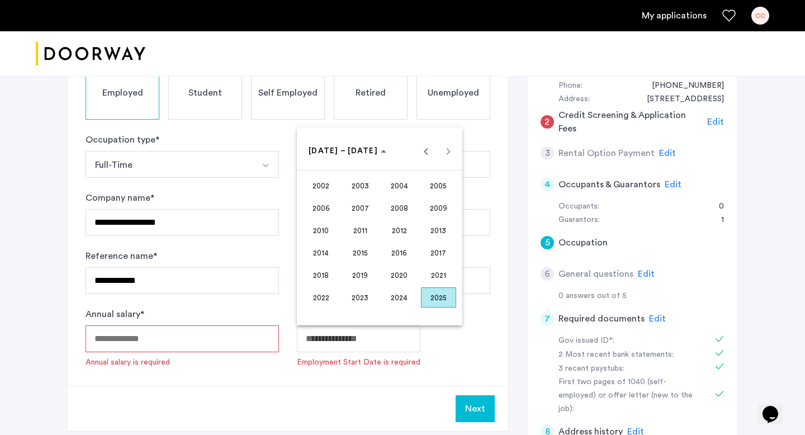
click at [446, 301] on span "2025" at bounding box center [438, 297] width 35 height 20
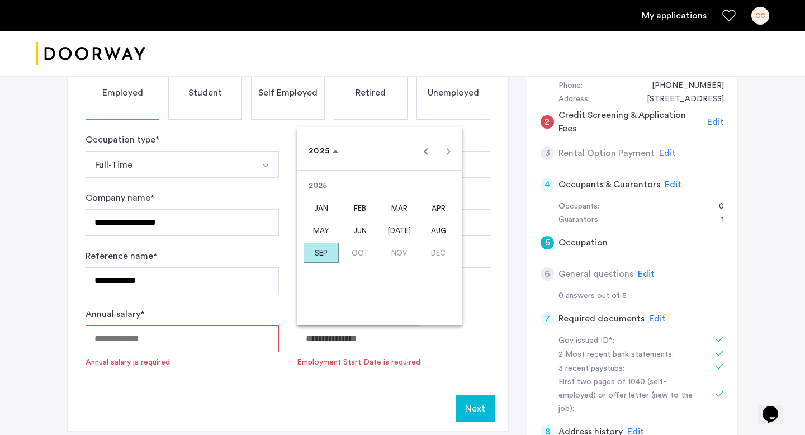
click at [320, 250] on span "SEP" at bounding box center [321, 253] width 35 height 20
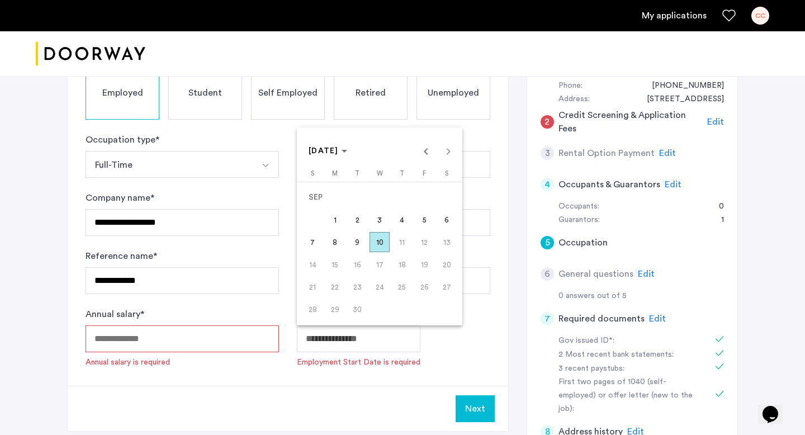
click at [359, 242] on span "9" at bounding box center [357, 242] width 20 height 20
click at [359, 289] on body "**********" at bounding box center [402, 71] width 805 height 435
click at [334, 225] on span "1" at bounding box center [335, 220] width 20 height 20
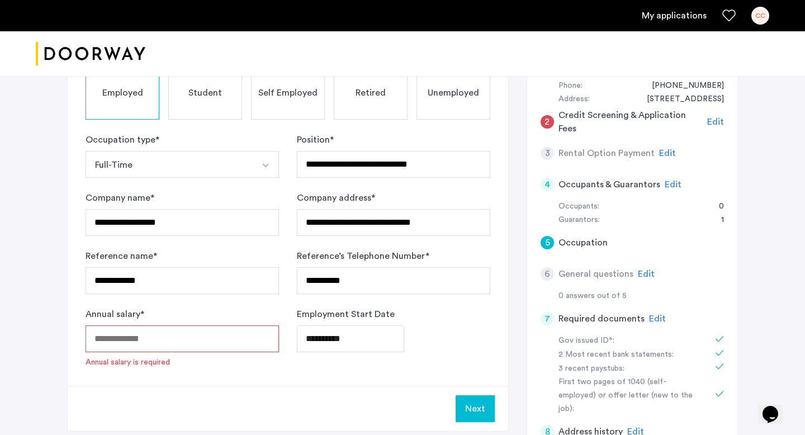
type input "**********"
click at [346, 365] on div "**********" at bounding box center [394, 338] width 194 height 60
click at [195, 335] on input "Annual salary *" at bounding box center [183, 339] width 194 height 27
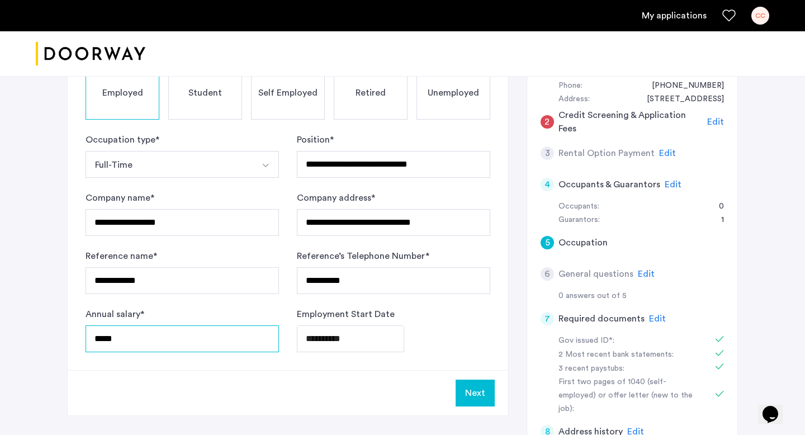
type input "*****"
click at [478, 387] on button "Next" at bounding box center [475, 393] width 39 height 27
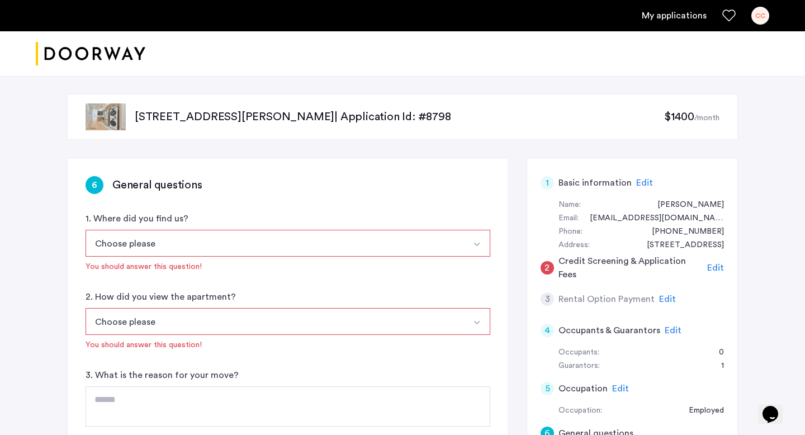
click at [359, 248] on button "Choose please" at bounding box center [275, 243] width 379 height 27
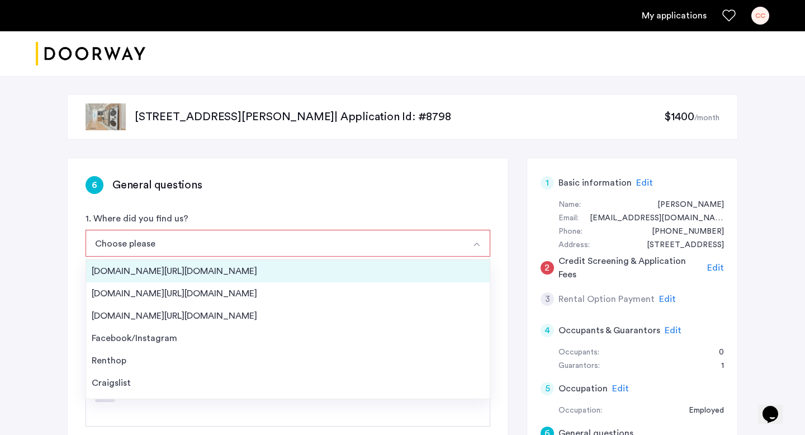
click at [355, 263] on li "[DOMAIN_NAME][URL][DOMAIN_NAME]" at bounding box center [288, 271] width 404 height 22
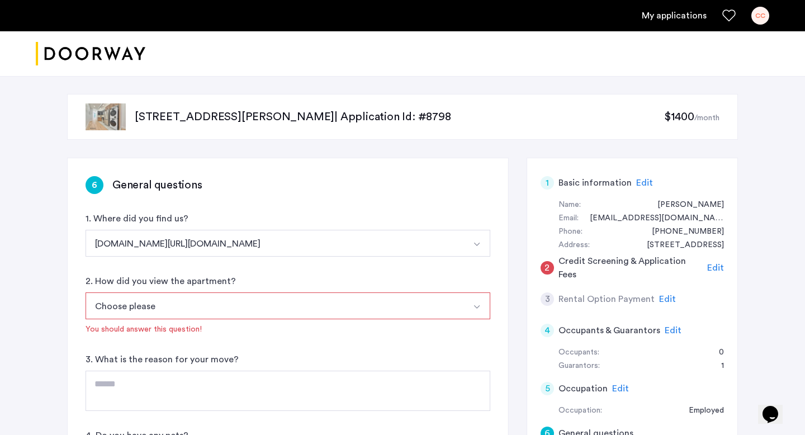
click at [353, 228] on div "1. Where did you find us? [DOMAIN_NAME][URL][DOMAIN_NAME] [DOMAIN_NAME][URL][DO…" at bounding box center [288, 234] width 405 height 45
click at [353, 241] on button "[DOMAIN_NAME][URL][DOMAIN_NAME]" at bounding box center [275, 243] width 379 height 27
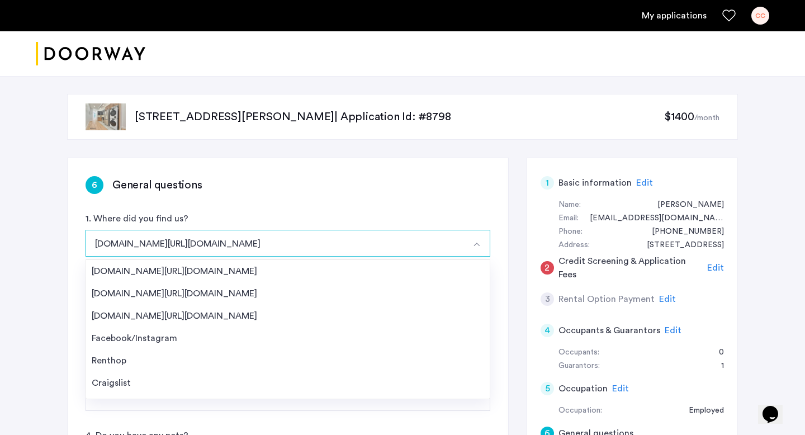
click at [338, 202] on div "6 General questions 1. Where did you find us? [DOMAIN_NAME][URL][DOMAIN_NAME] […" at bounding box center [288, 354] width 441 height 392
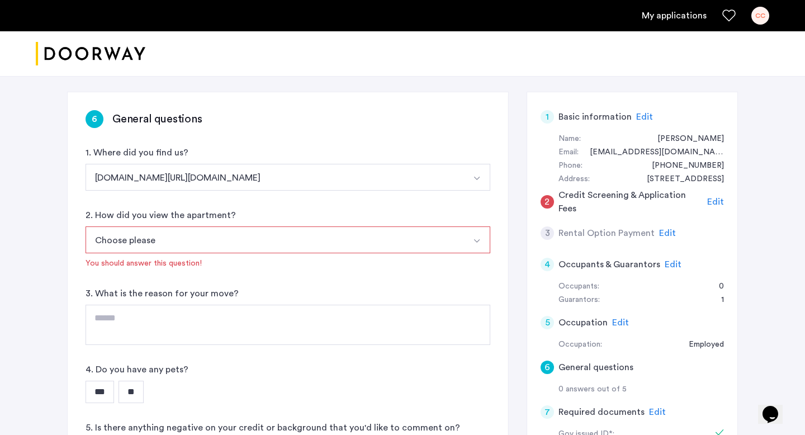
scroll to position [73, 0]
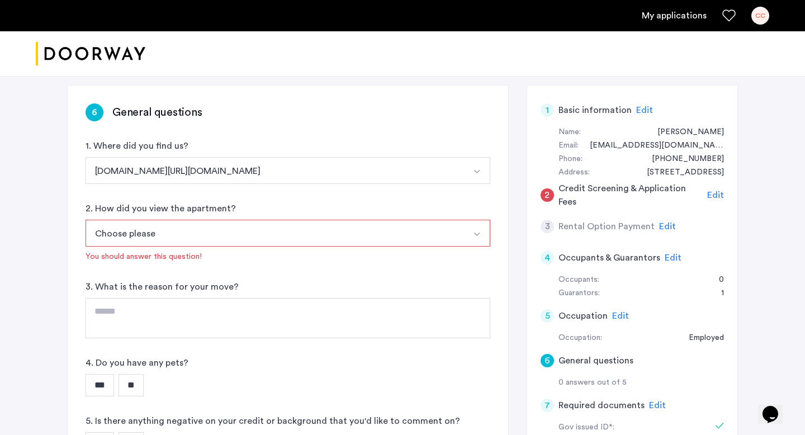
click at [322, 233] on button "Choose please" at bounding box center [275, 233] width 379 height 27
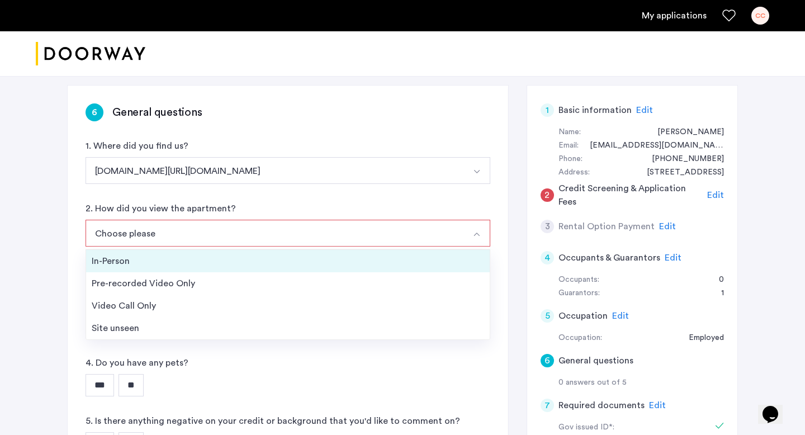
click at [315, 266] on div "In-Person" at bounding box center [288, 260] width 393 height 13
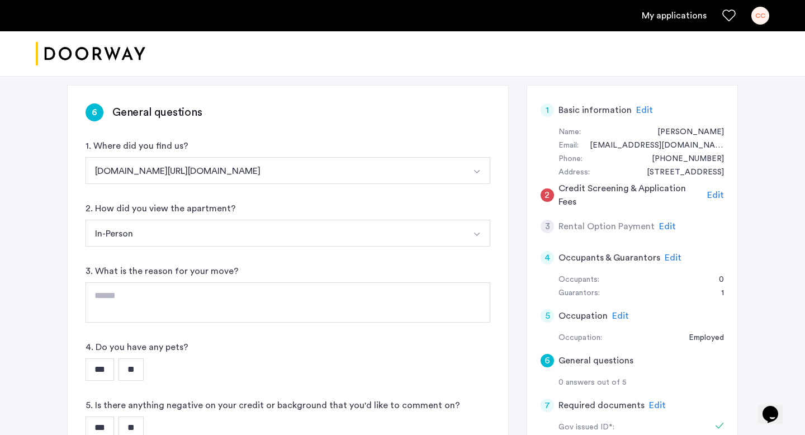
scroll to position [114, 0]
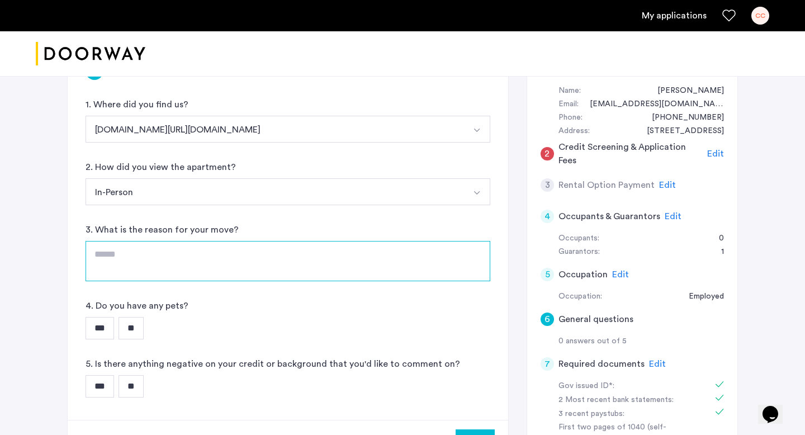
click at [317, 244] on textarea at bounding box center [288, 261] width 405 height 40
type textarea "**********"
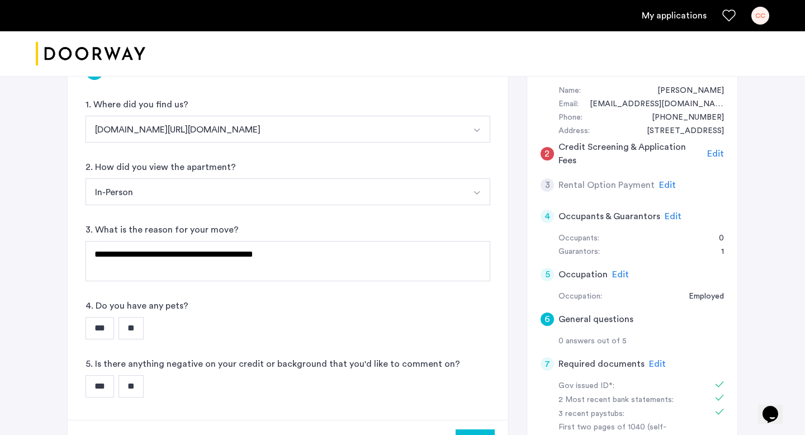
click at [144, 324] on input "**" at bounding box center [131, 328] width 25 height 22
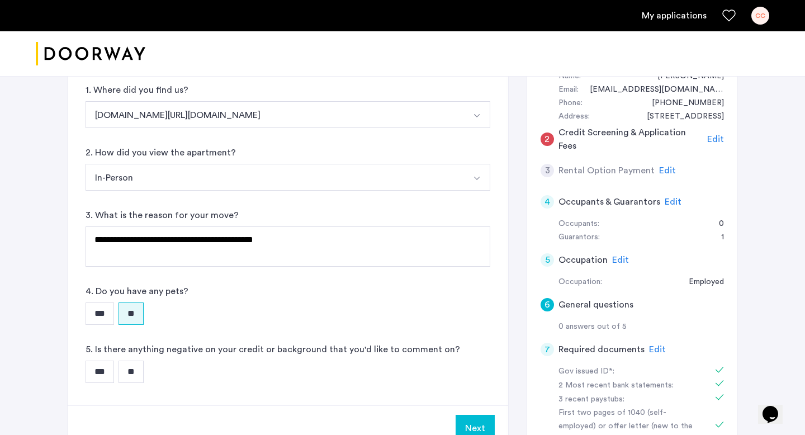
scroll to position [135, 0]
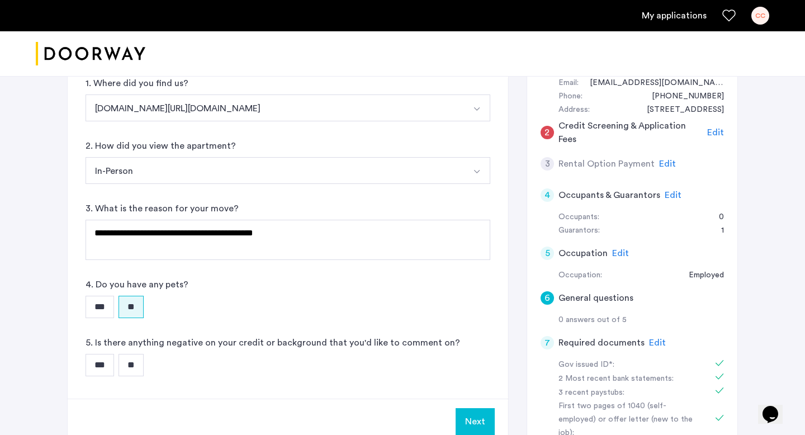
click at [143, 354] on input "**" at bounding box center [131, 365] width 25 height 22
click at [478, 418] on button "Next" at bounding box center [475, 421] width 39 height 27
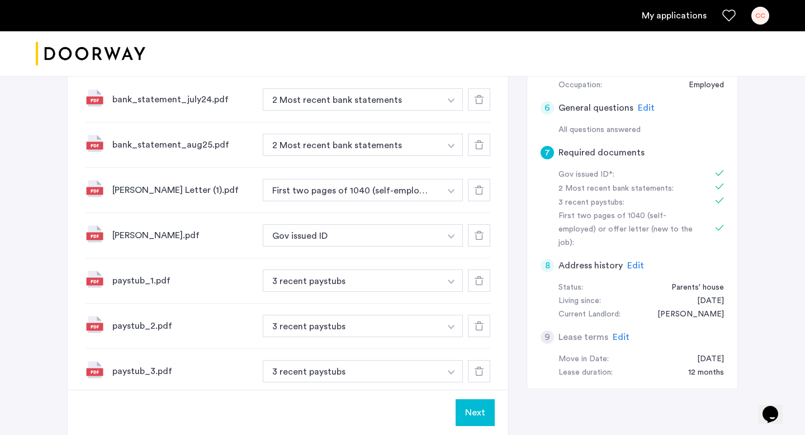
scroll to position [381, 0]
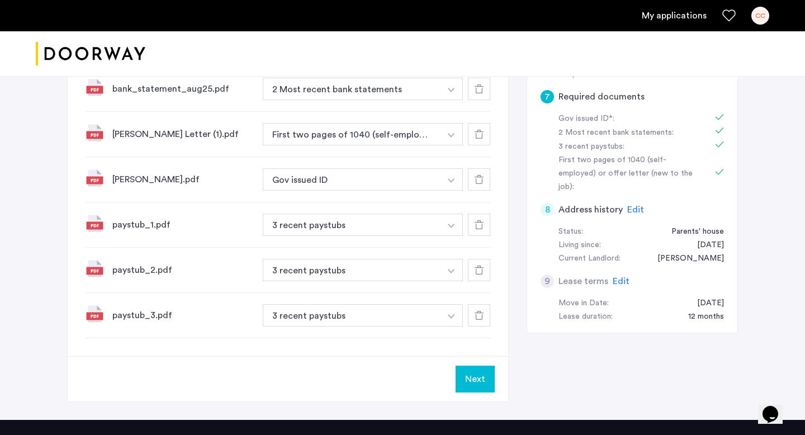
click at [482, 383] on button "Next" at bounding box center [475, 379] width 39 height 27
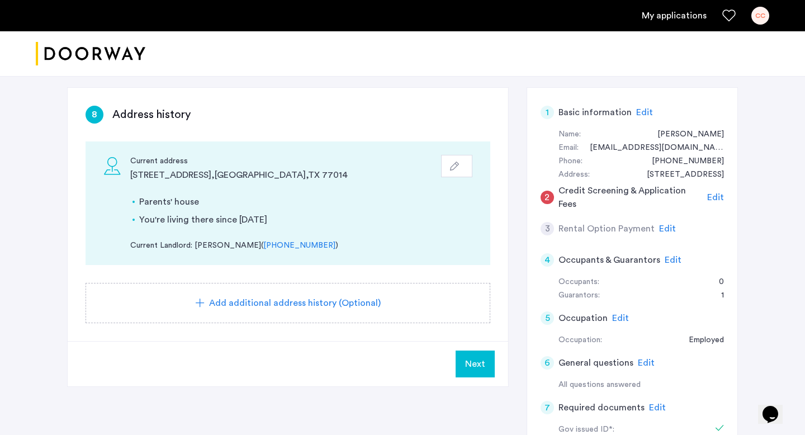
scroll to position [69, 0]
click at [480, 362] on span "Next" at bounding box center [475, 365] width 20 height 13
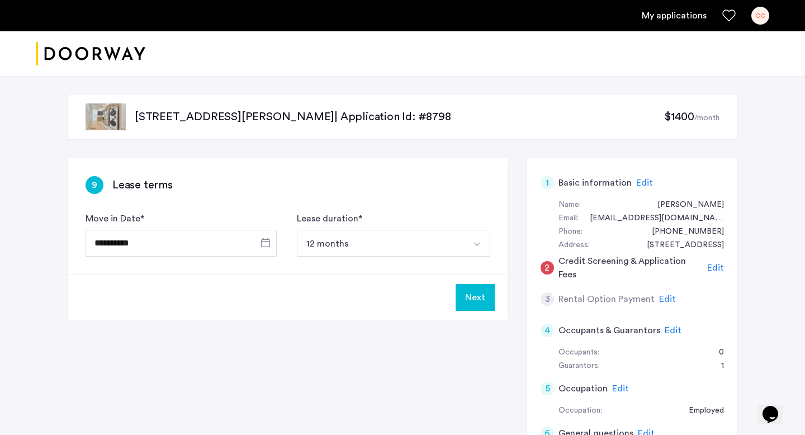
click at [492, 309] on button "Next" at bounding box center [475, 297] width 39 height 27
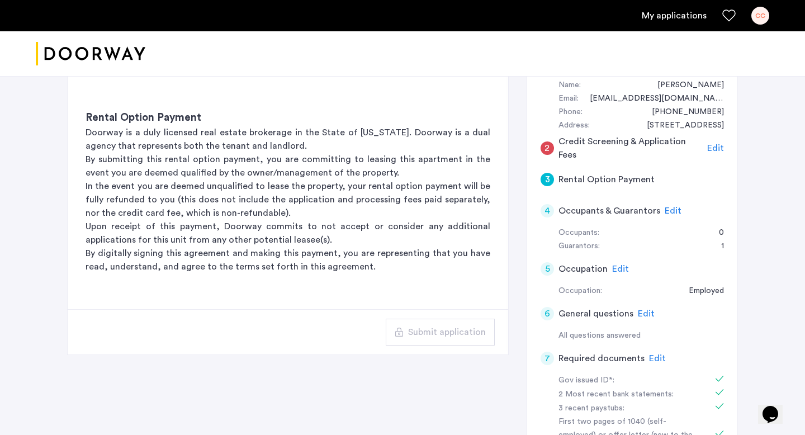
scroll to position [111, 0]
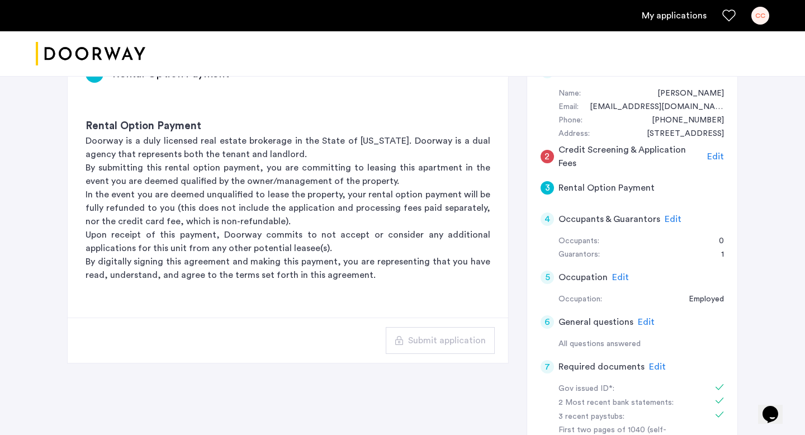
click at [666, 216] on span "Edit" at bounding box center [673, 219] width 17 height 9
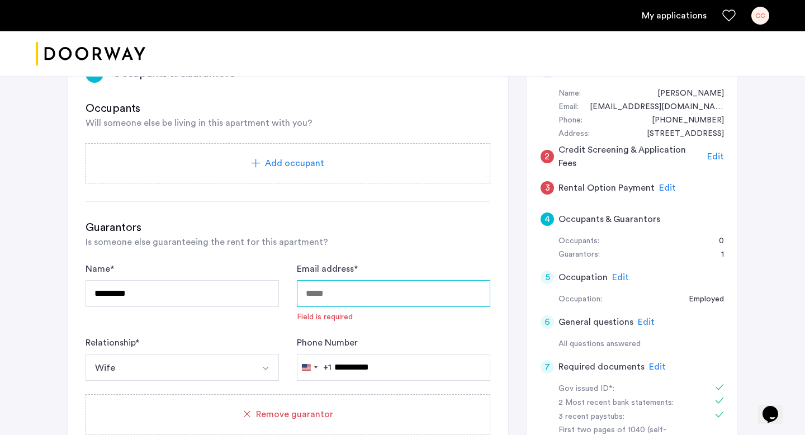
click at [334, 295] on input "Email address *" at bounding box center [394, 293] width 194 height 27
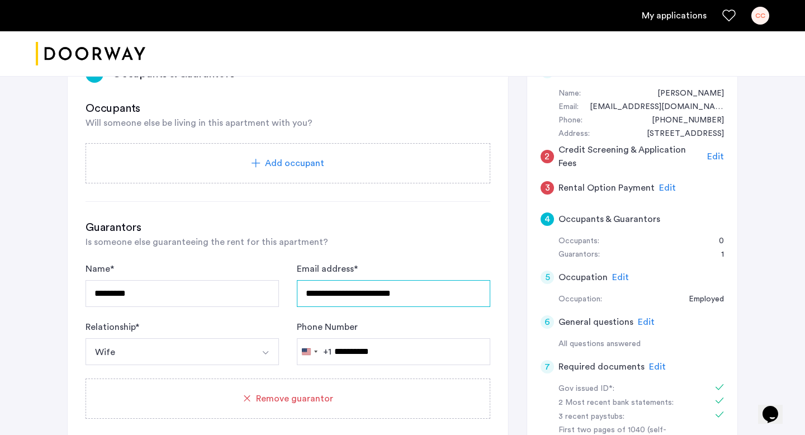
type input "**********"
click at [195, 360] on button "Wife" at bounding box center [169, 351] width 167 height 27
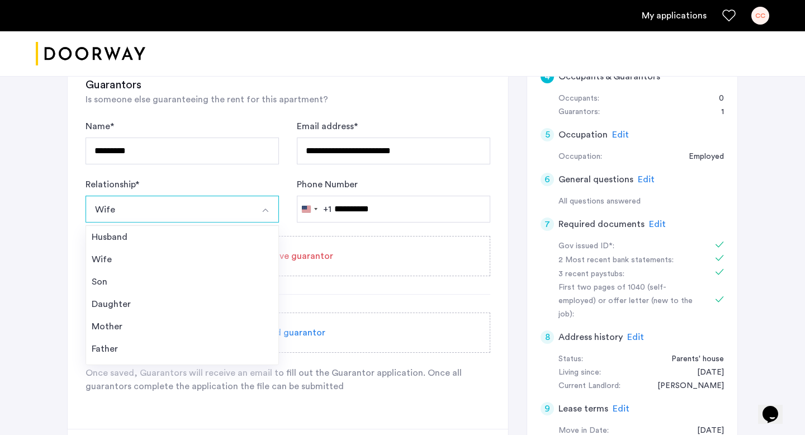
scroll to position [271, 0]
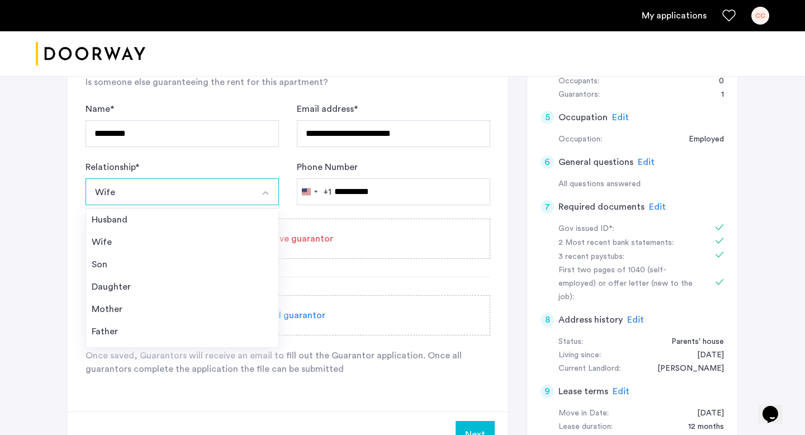
click at [430, 110] on div "**********" at bounding box center [394, 124] width 194 height 45
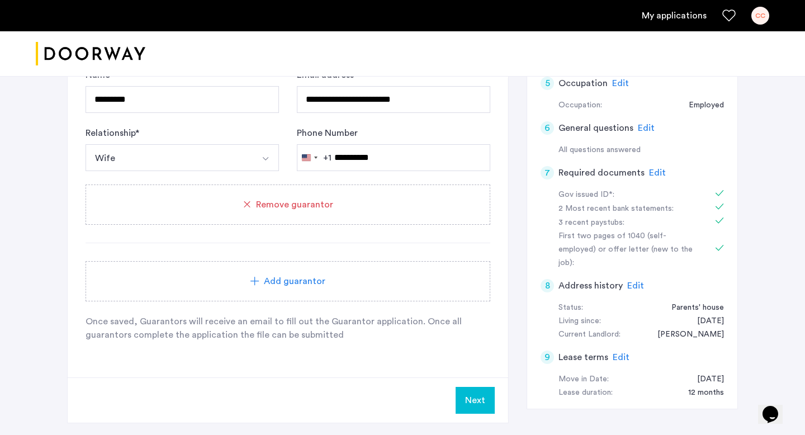
scroll to position [310, 0]
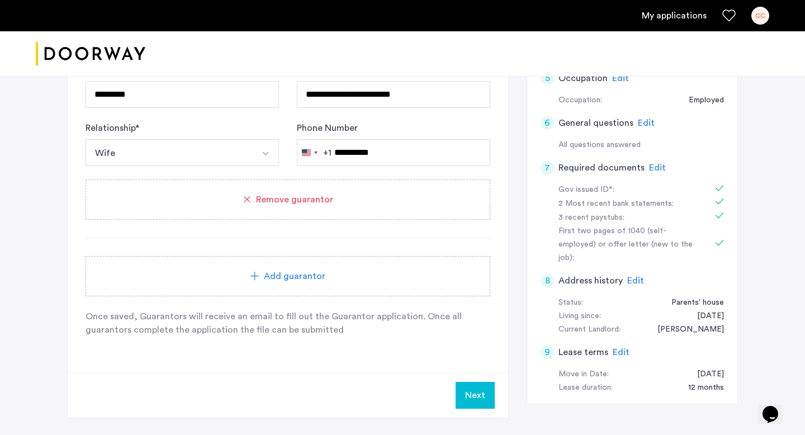
click at [479, 399] on button "Next" at bounding box center [475, 395] width 39 height 27
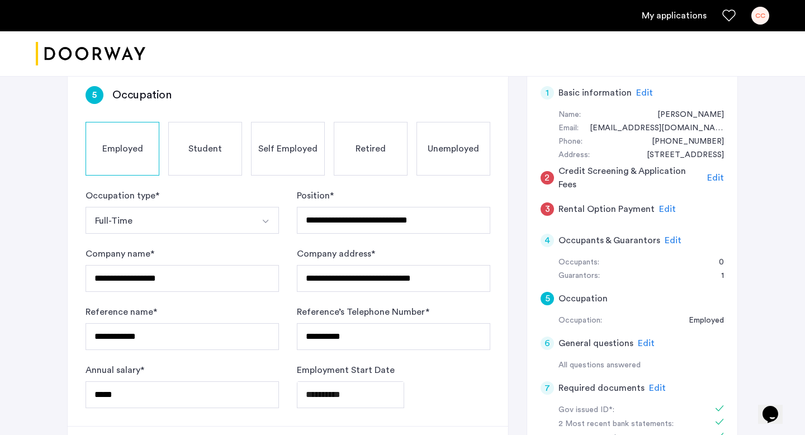
scroll to position [89, 0]
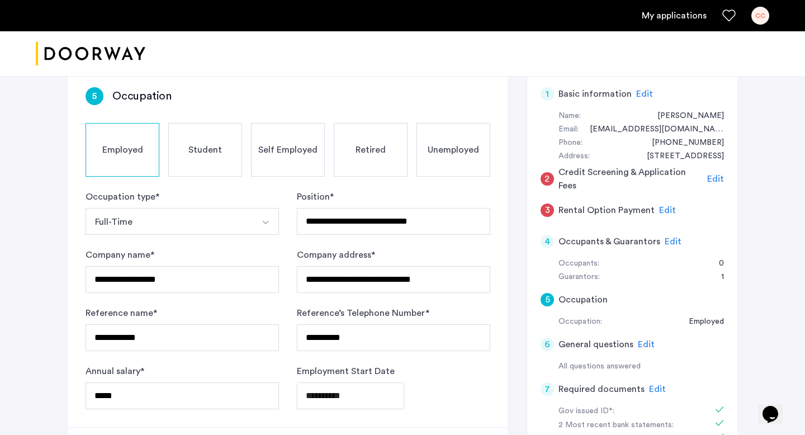
click at [713, 177] on span "Edit" at bounding box center [716, 179] width 17 height 9
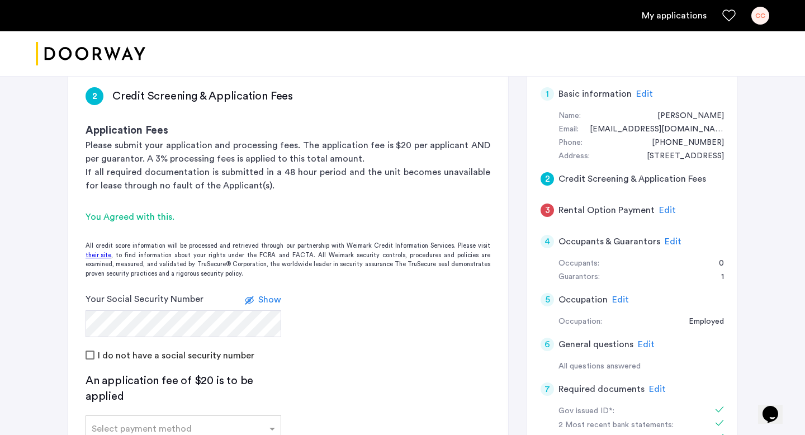
click at [659, 208] on span "Edit" at bounding box center [667, 210] width 17 height 9
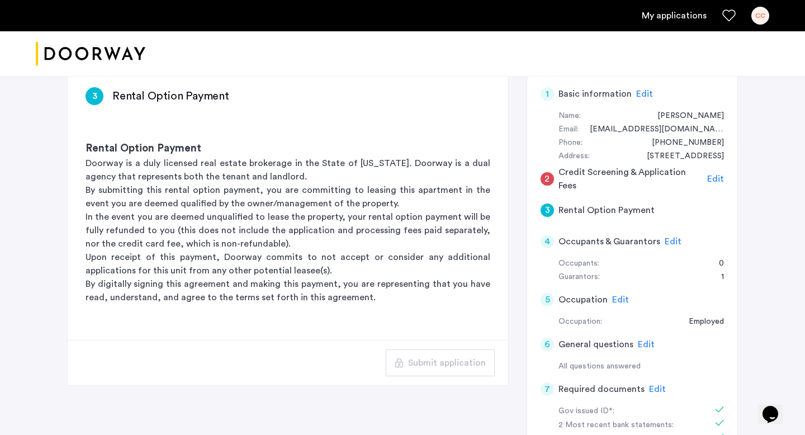
click at [714, 179] on span "Edit" at bounding box center [716, 179] width 17 height 9
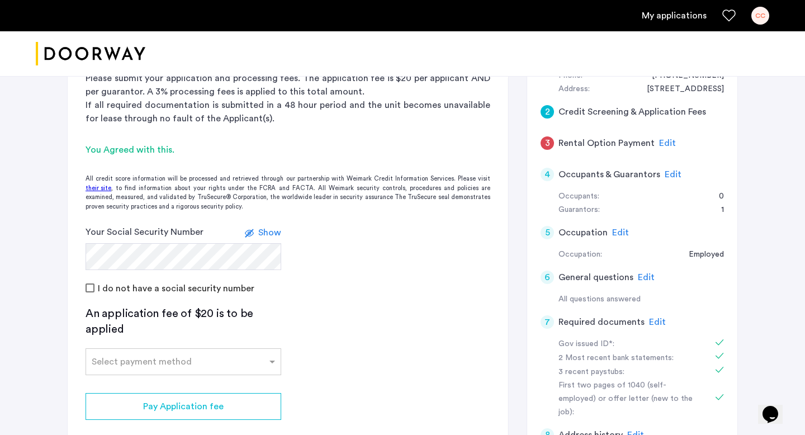
scroll to position [162, 0]
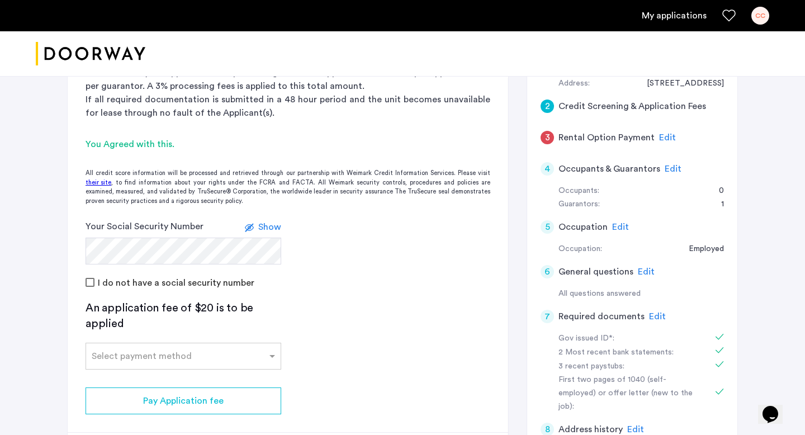
click at [258, 232] on label at bounding box center [251, 226] width 13 height 13
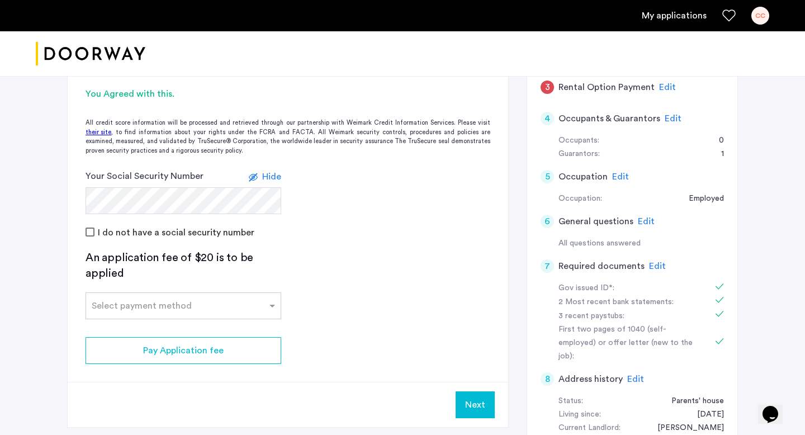
scroll to position [214, 0]
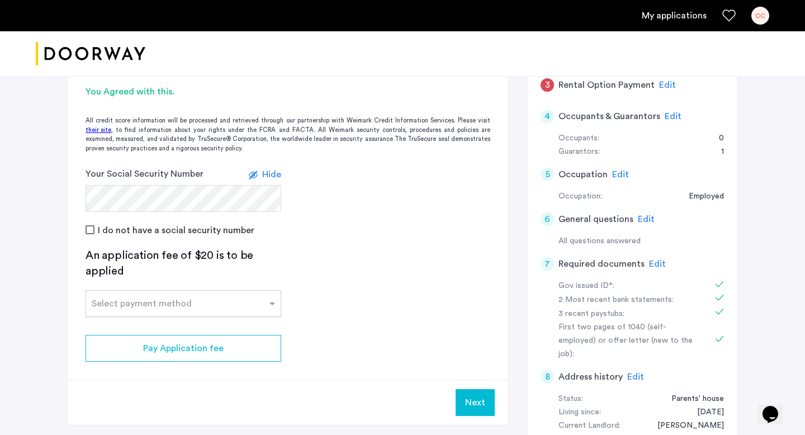
click at [228, 299] on input "text" at bounding box center [172, 302] width 161 height 8
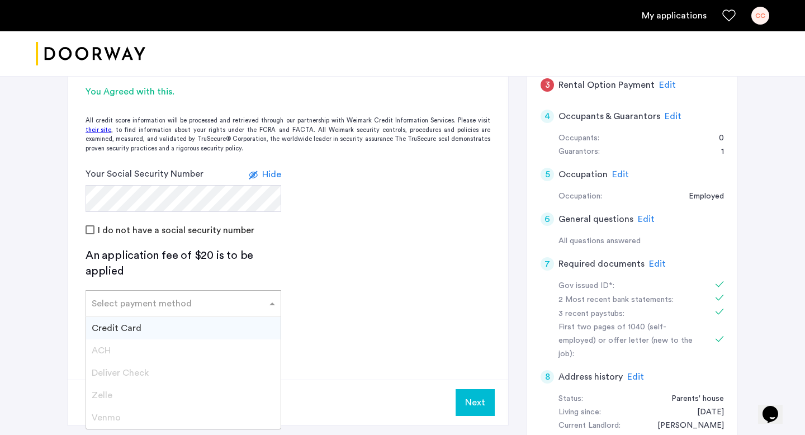
click at [216, 328] on div "Credit Card" at bounding box center [183, 328] width 195 height 22
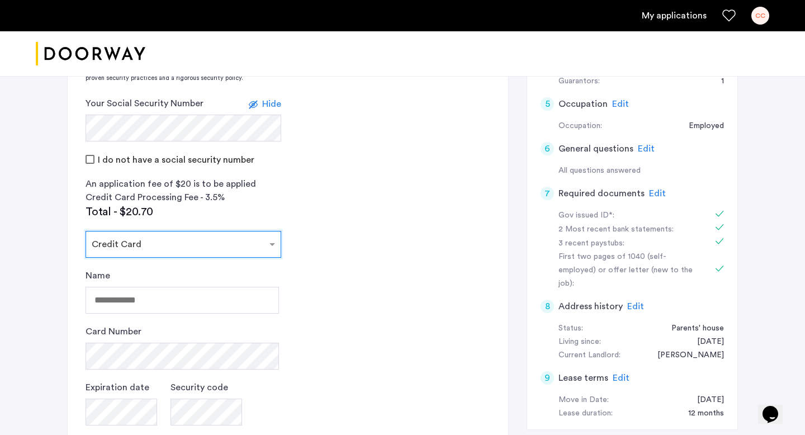
scroll to position [291, 0]
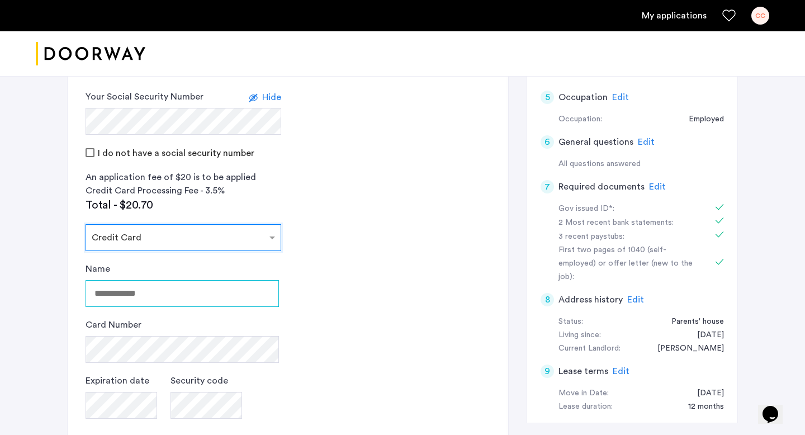
click at [214, 293] on input "Name" at bounding box center [183, 293] width 194 height 27
type input "*********"
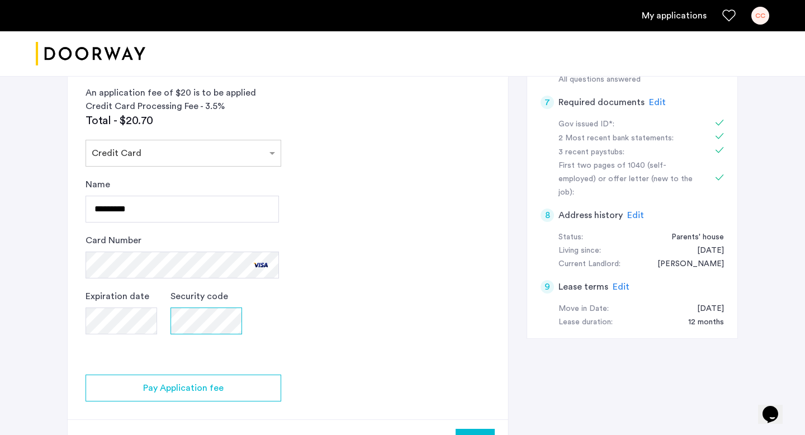
scroll to position [423, 0]
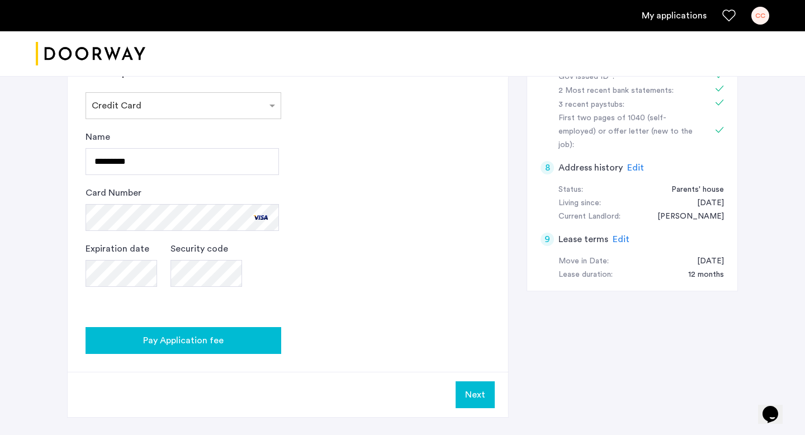
click at [240, 333] on button "Pay Application fee" at bounding box center [184, 340] width 196 height 27
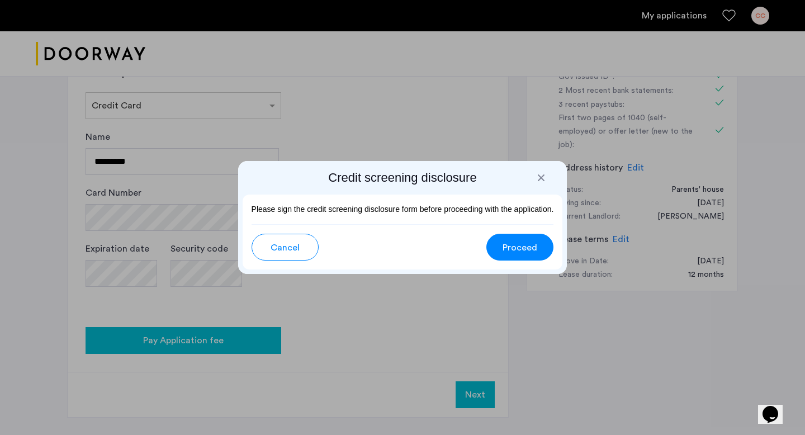
scroll to position [0, 0]
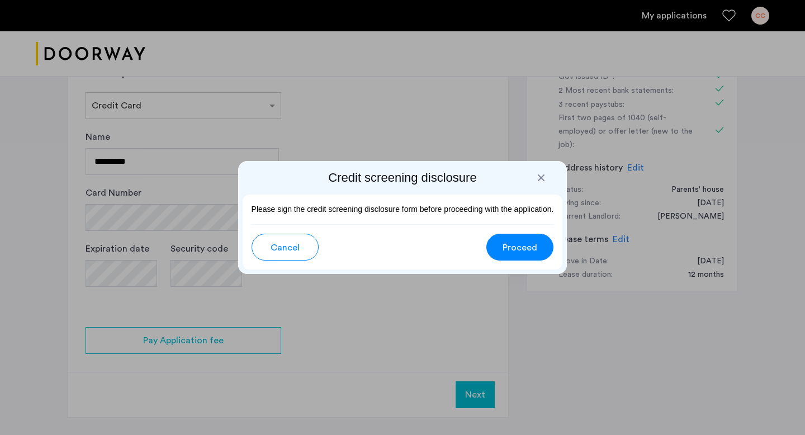
click at [508, 249] on span "Proceed" at bounding box center [520, 247] width 35 height 13
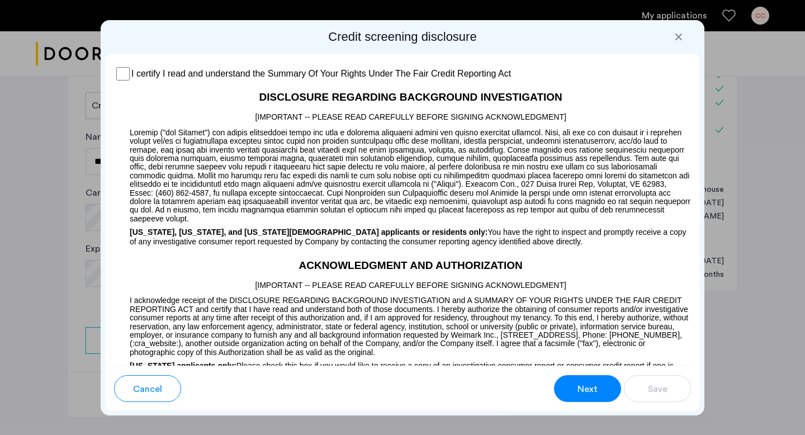
scroll to position [791, 0]
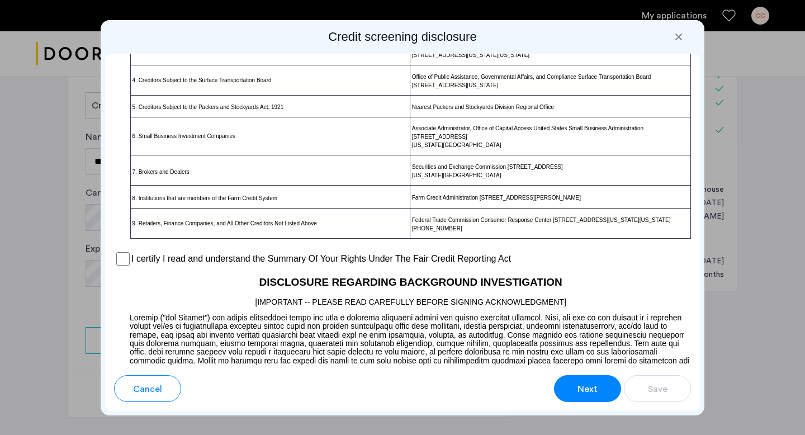
click at [171, 266] on label "I certify I read and understand the Summary Of Your Rights Under The Fair Credi…" at bounding box center [321, 258] width 380 height 13
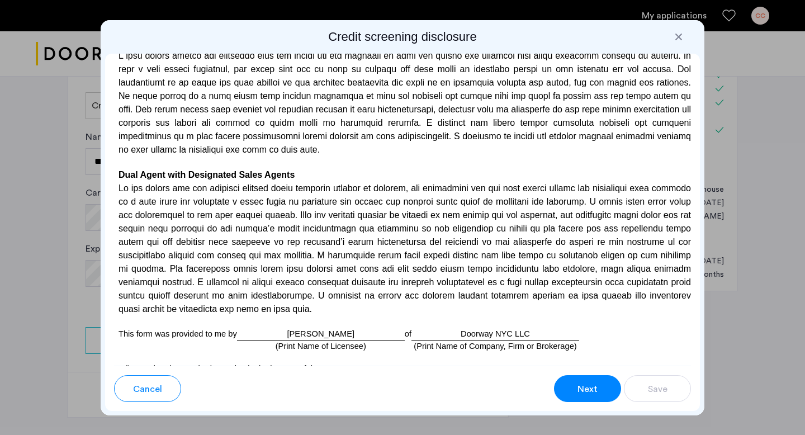
scroll to position [3284, 0]
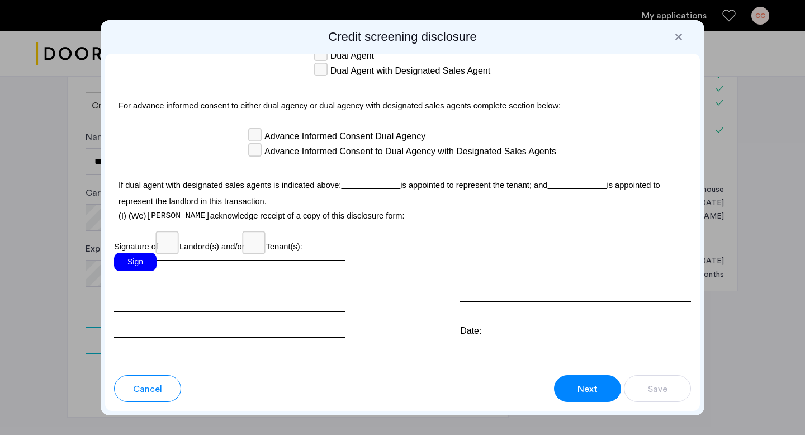
click at [143, 253] on div "Sign" at bounding box center [135, 262] width 43 height 18
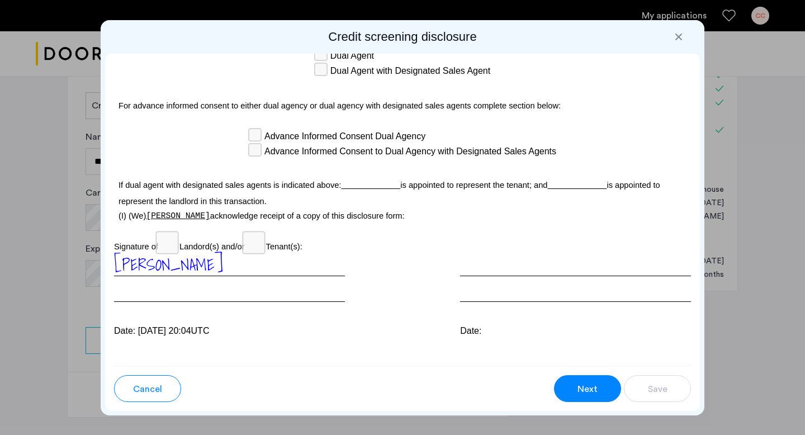
click at [493, 253] on div at bounding box center [575, 277] width 231 height 49
click at [493, 267] on div at bounding box center [575, 277] width 231 height 49
click at [592, 386] on span "Next" at bounding box center [588, 389] width 20 height 13
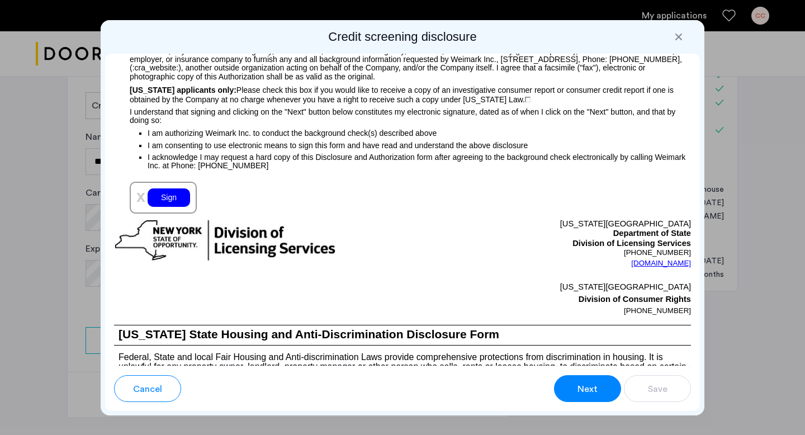
scroll to position [1253, 0]
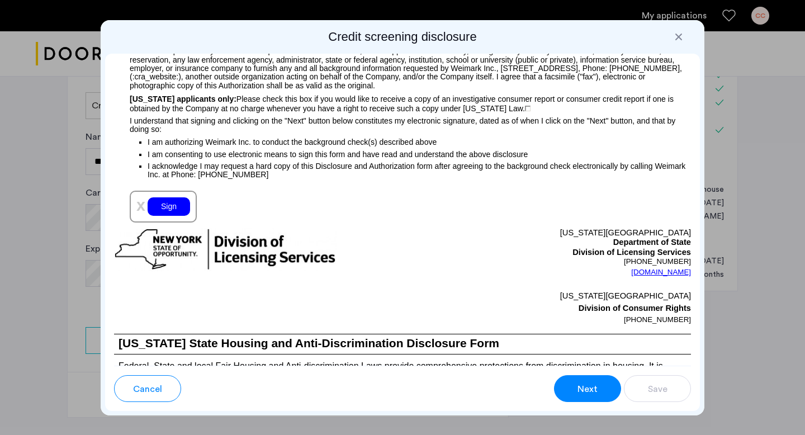
click at [173, 210] on div "Sign" at bounding box center [169, 206] width 43 height 18
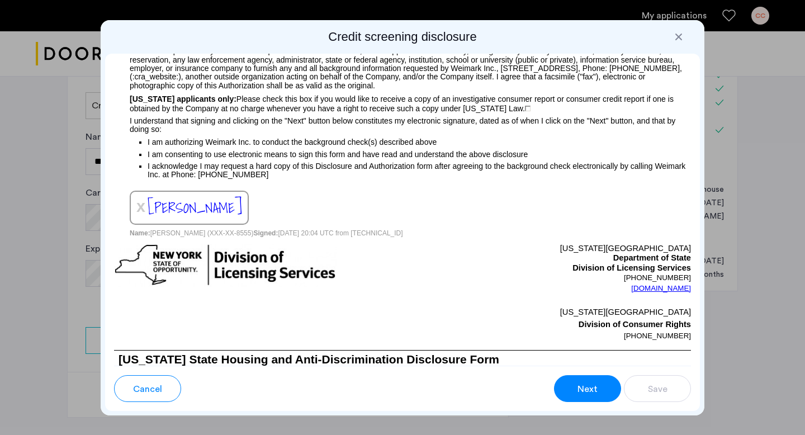
click at [586, 384] on span "Next" at bounding box center [588, 389] width 20 height 13
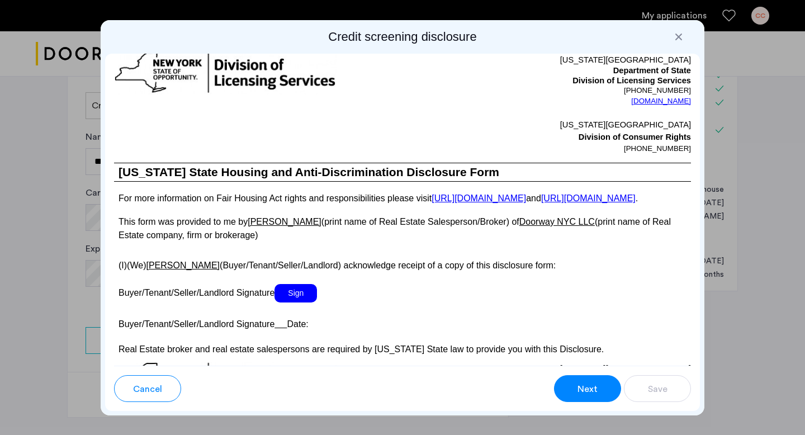
scroll to position [2074, 0]
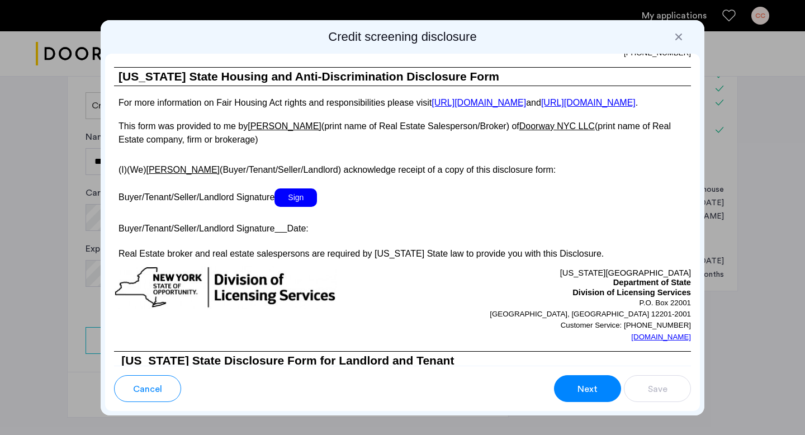
click at [306, 206] on span "Sign" at bounding box center [296, 197] width 43 height 18
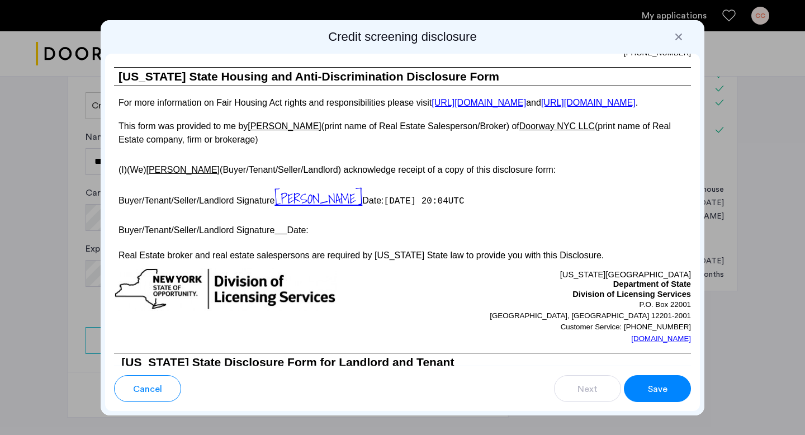
click at [658, 386] on span "Save" at bounding box center [658, 389] width 20 height 13
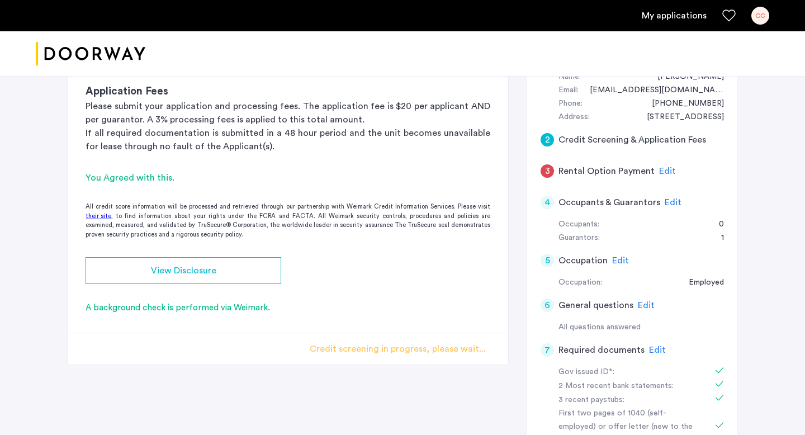
scroll to position [76, 0]
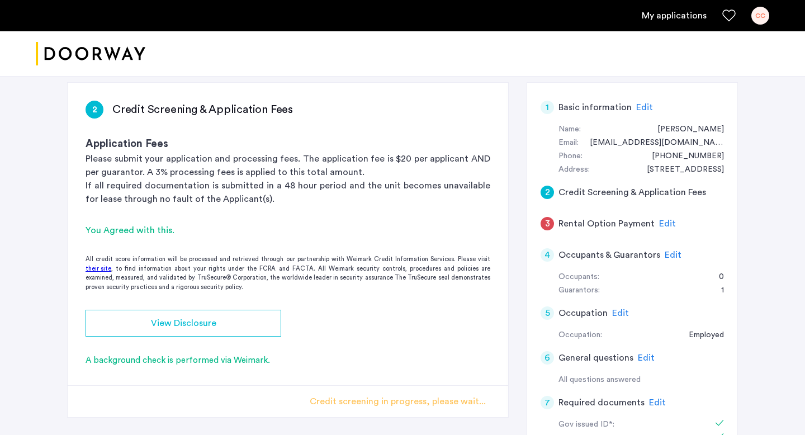
click at [663, 222] on span "Edit" at bounding box center [667, 223] width 17 height 9
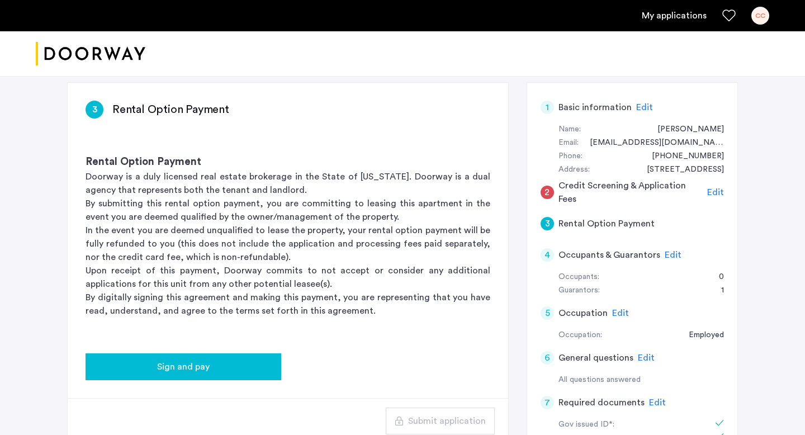
click at [218, 361] on div "Sign and pay" at bounding box center [184, 366] width 178 height 13
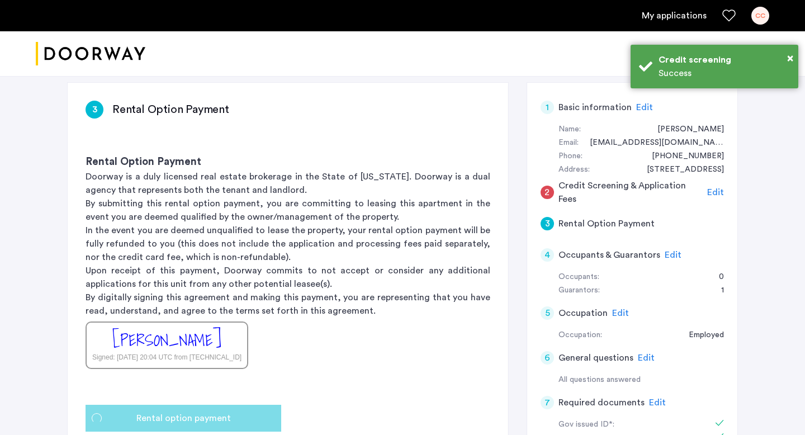
scroll to position [0, 0]
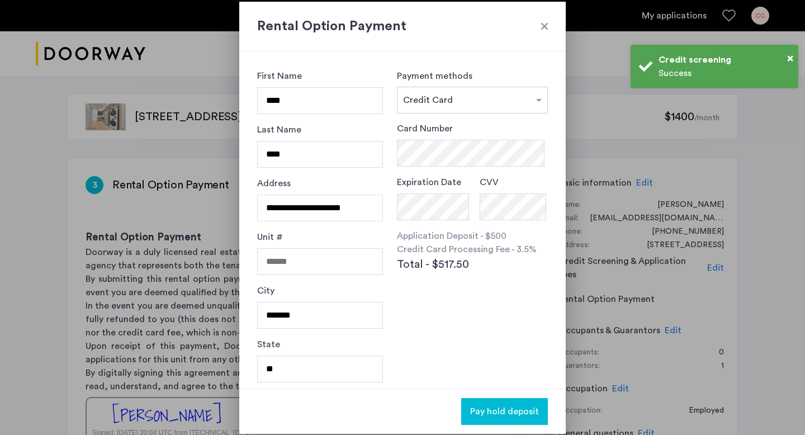
click at [542, 23] on div at bounding box center [544, 26] width 11 height 11
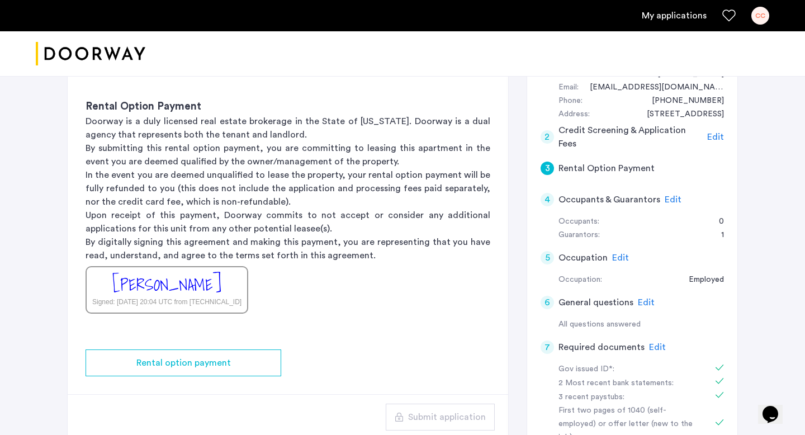
scroll to position [119, 0]
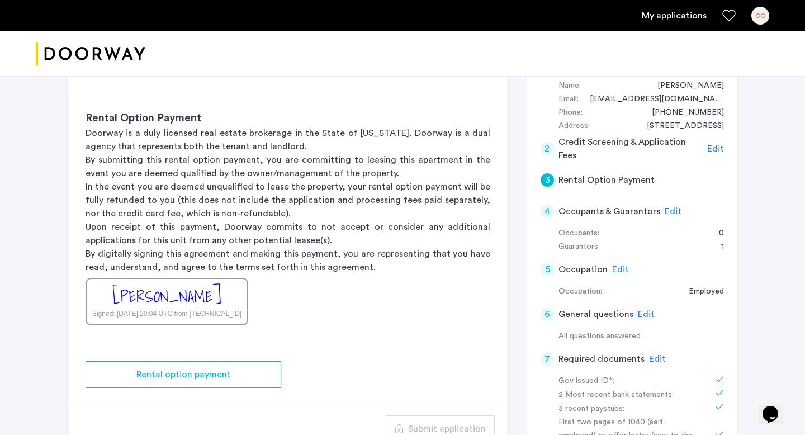
click at [718, 149] on span "Edit" at bounding box center [716, 148] width 17 height 9
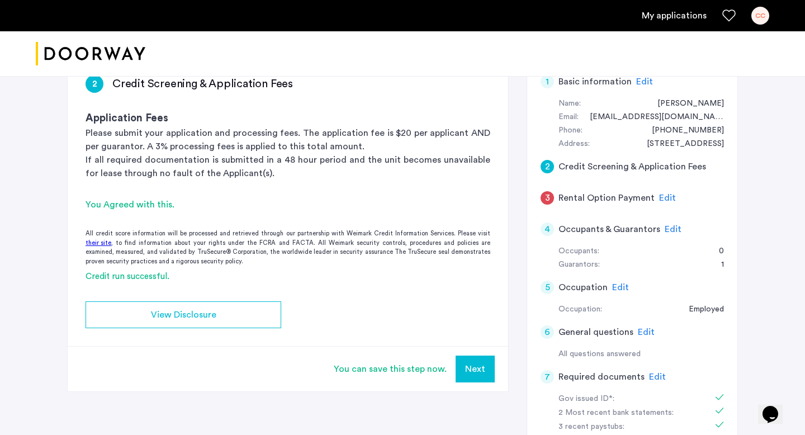
scroll to position [96, 0]
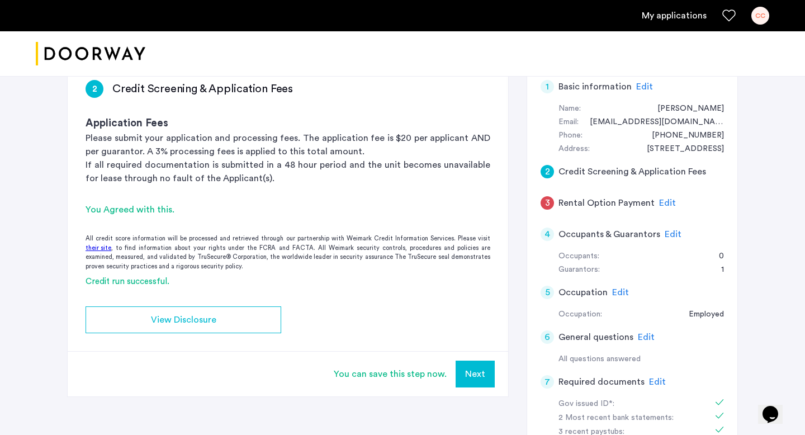
click at [491, 372] on button "Next" at bounding box center [475, 374] width 39 height 27
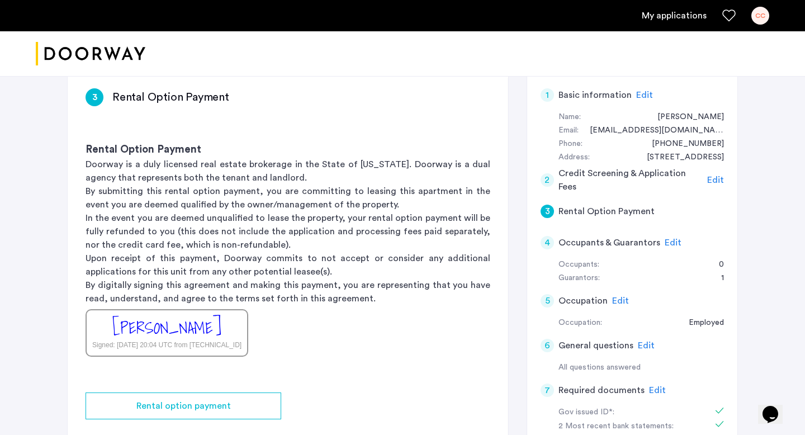
scroll to position [90, 0]
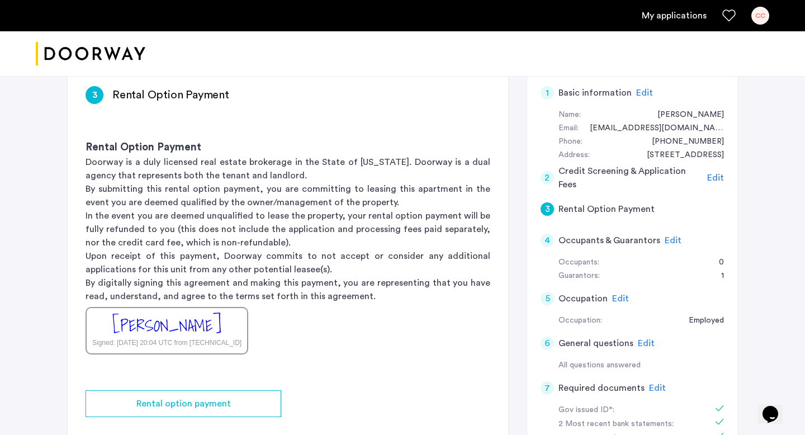
click at [670, 242] on span "Edit" at bounding box center [673, 240] width 17 height 9
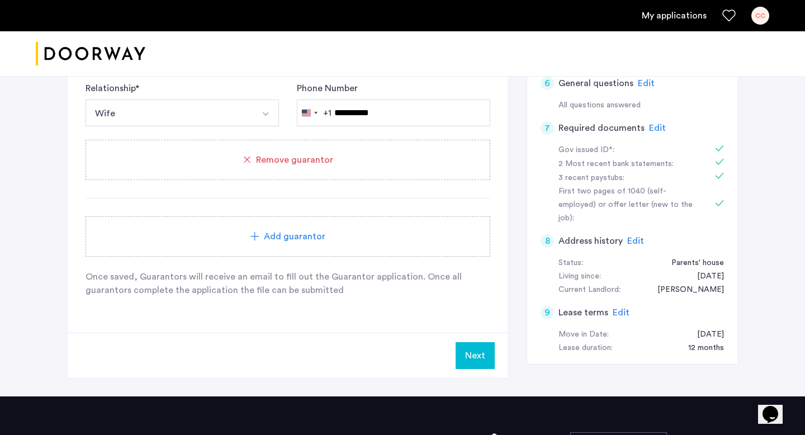
scroll to position [473, 0]
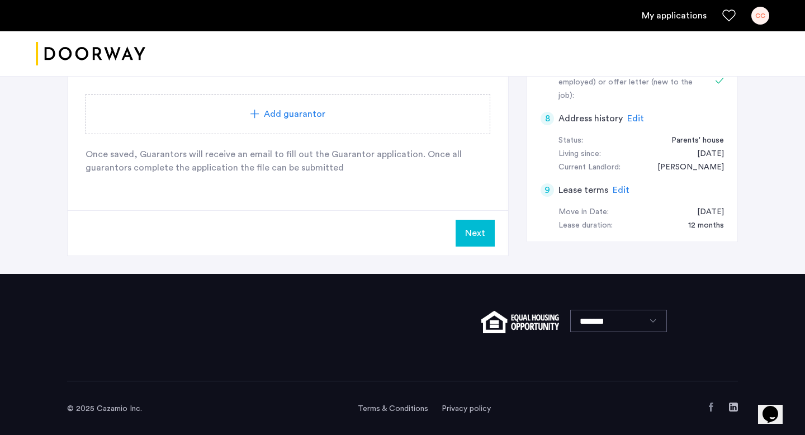
click at [473, 242] on button "Next" at bounding box center [475, 233] width 39 height 27
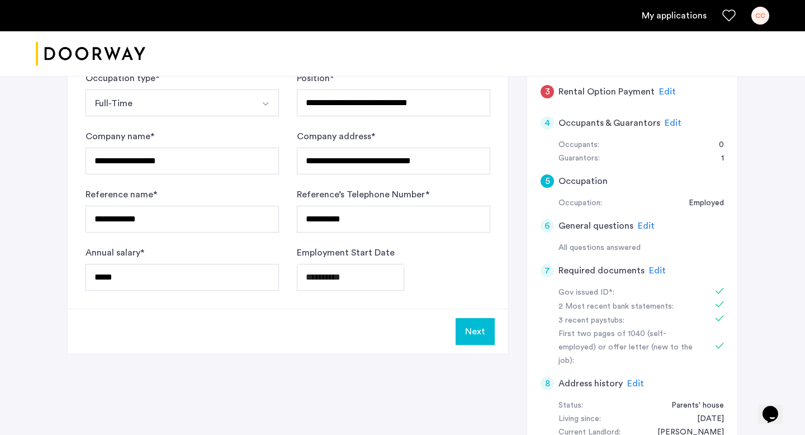
scroll to position [242, 0]
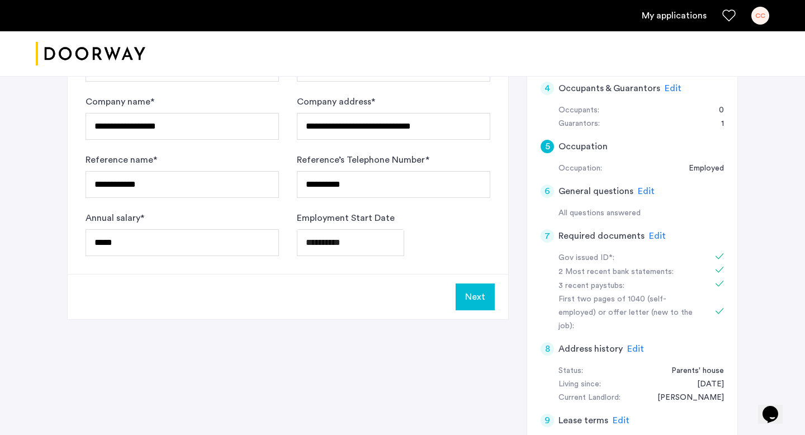
click at [478, 295] on button "Next" at bounding box center [475, 297] width 39 height 27
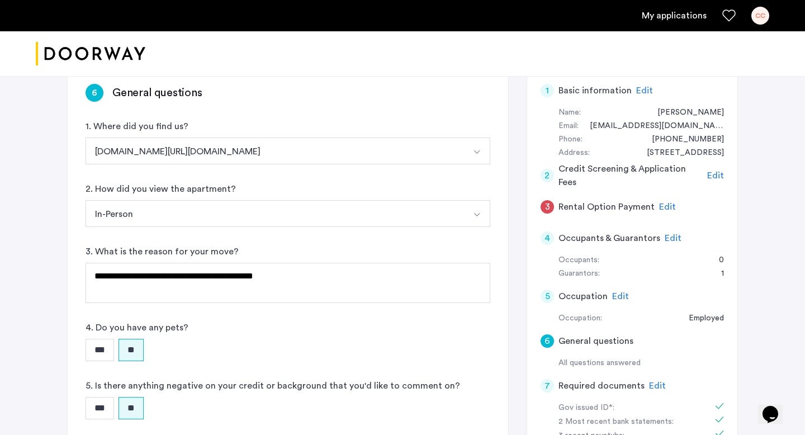
scroll to position [194, 0]
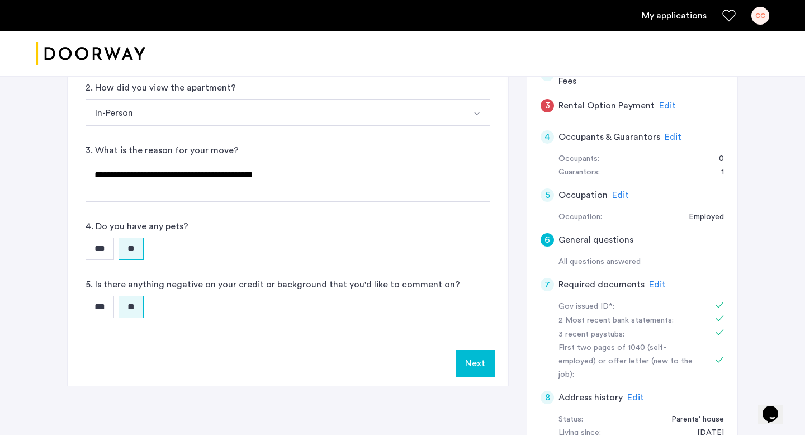
click at [479, 370] on button "Next" at bounding box center [475, 363] width 39 height 27
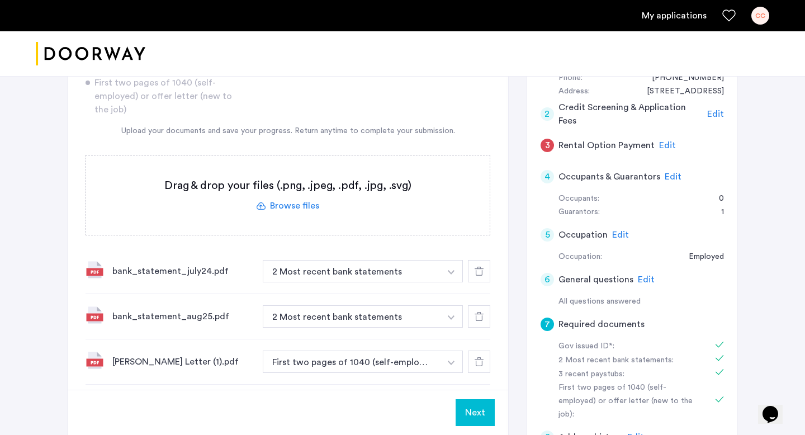
scroll to position [318, 0]
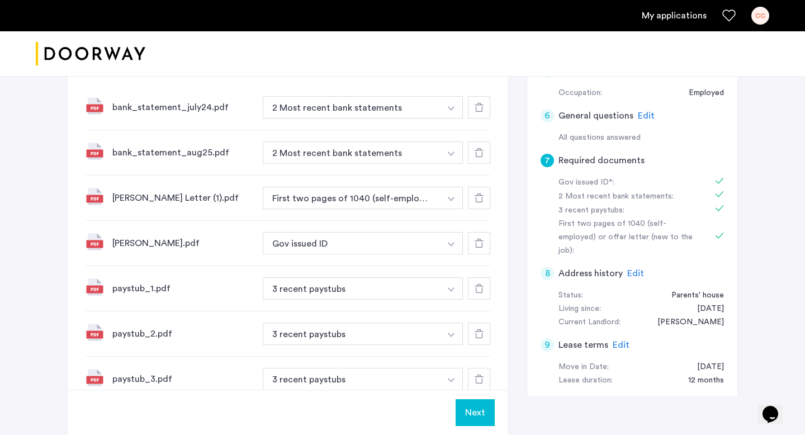
click at [478, 408] on button "Next" at bounding box center [475, 412] width 39 height 27
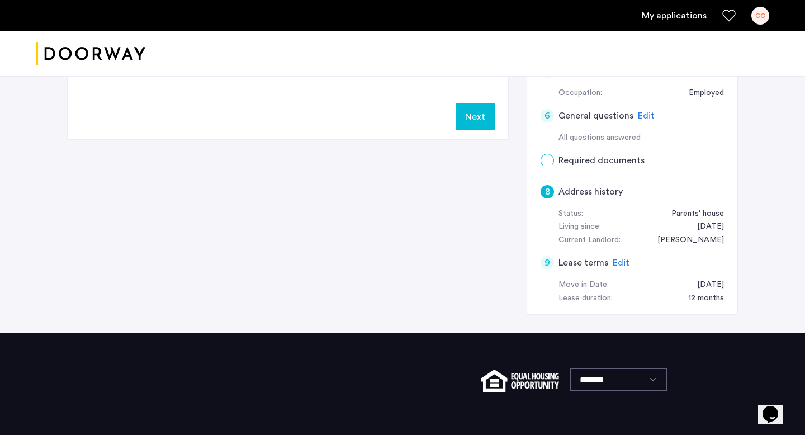
scroll to position [0, 0]
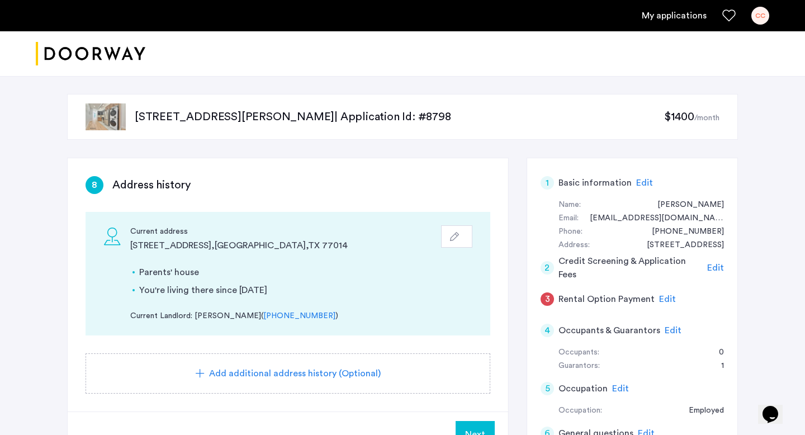
click at [479, 423] on button "Next" at bounding box center [475, 434] width 39 height 27
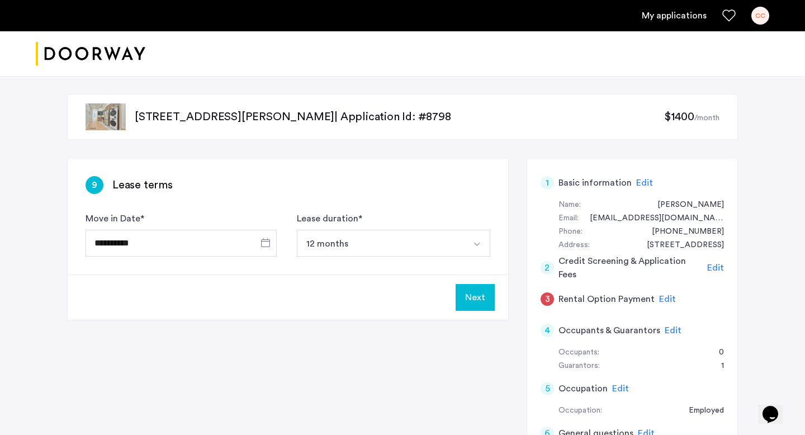
click at [475, 289] on button "Next" at bounding box center [475, 297] width 39 height 27
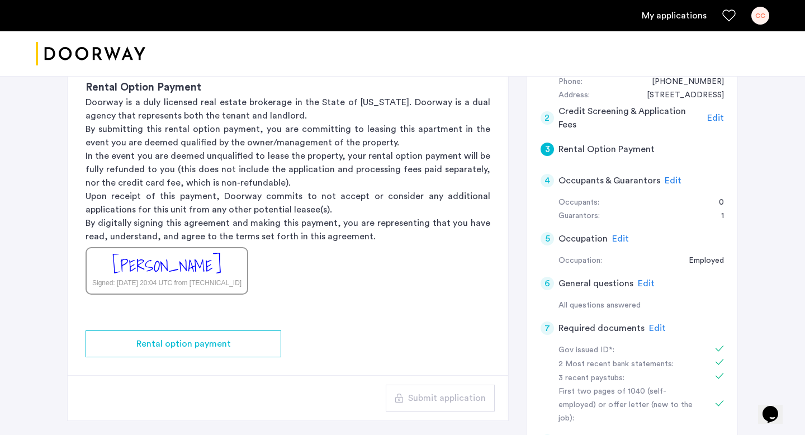
scroll to position [149, 0]
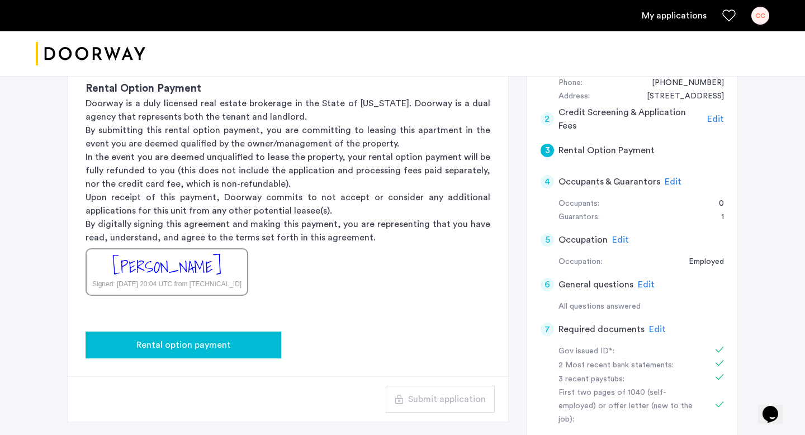
click at [219, 332] on button "Rental option payment" at bounding box center [184, 345] width 196 height 27
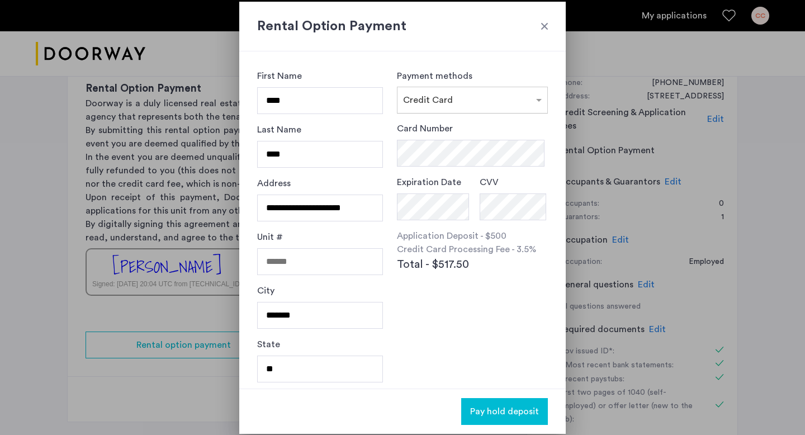
click at [435, 102] on div at bounding box center [473, 96] width 150 height 13
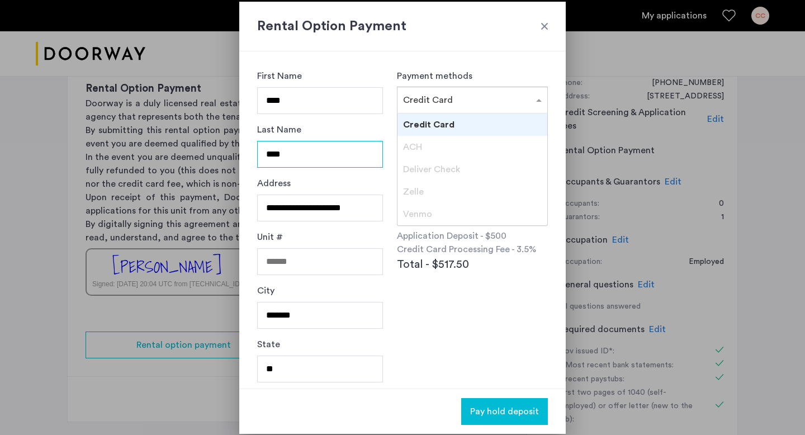
click at [341, 152] on input "****" at bounding box center [320, 154] width 126 height 27
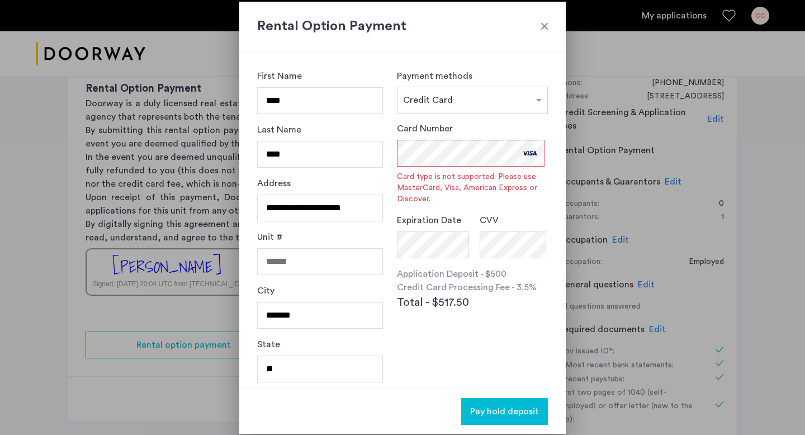
click at [416, 337] on div "Payment methods × Credit Card Card Number Card type is not supported. Please us…" at bounding box center [472, 219] width 151 height 301
click at [545, 22] on div at bounding box center [544, 26] width 11 height 11
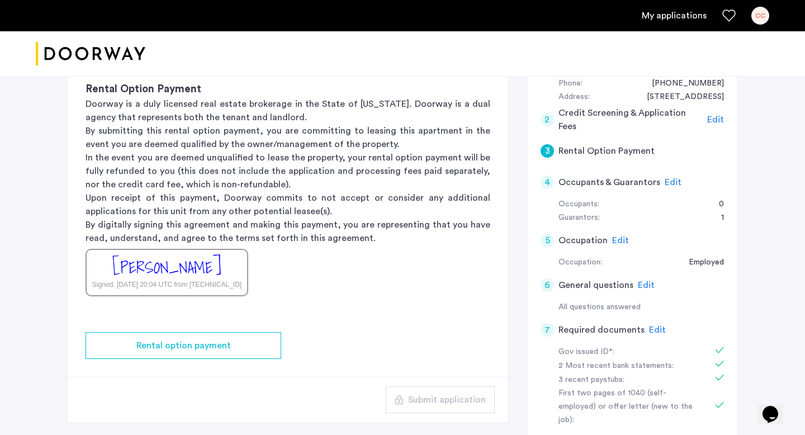
scroll to position [154, 0]
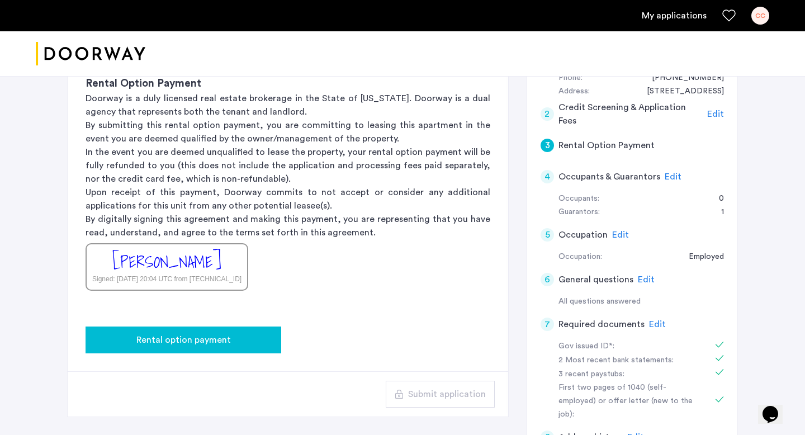
click at [216, 350] on button "Rental option payment" at bounding box center [184, 340] width 196 height 27
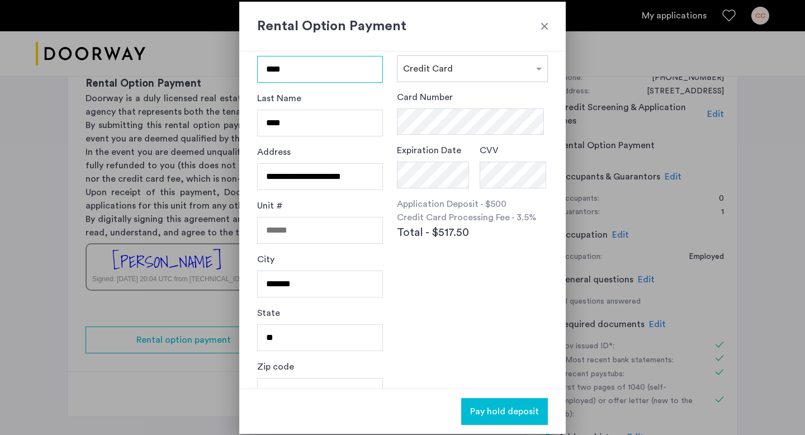
scroll to position [0, 0]
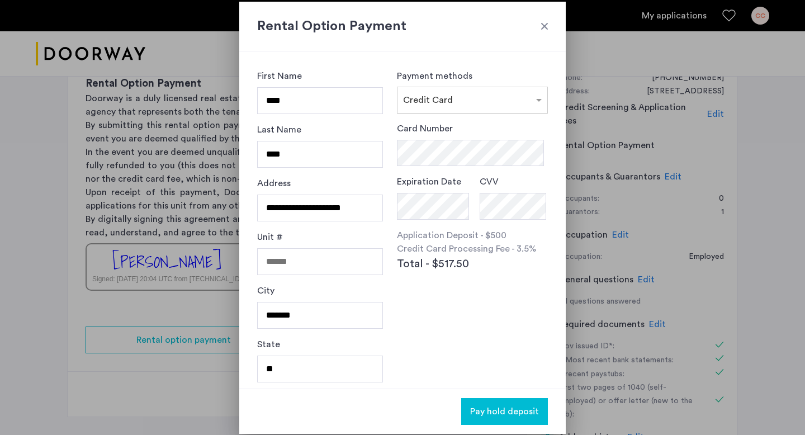
click at [457, 101] on div at bounding box center [473, 96] width 150 height 13
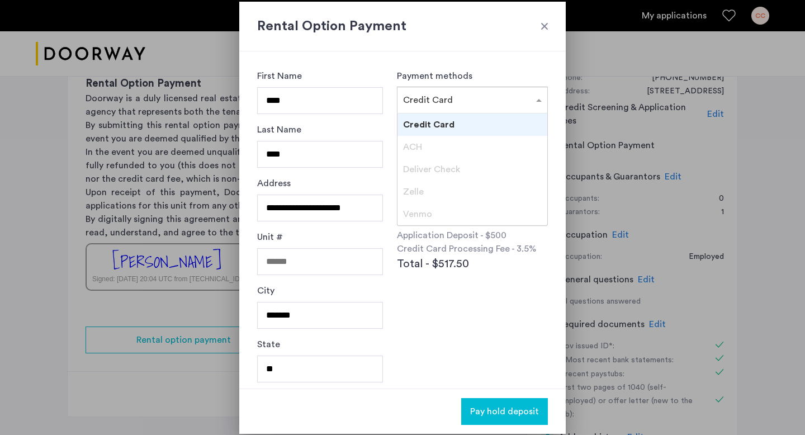
click at [345, 139] on div "Last Name ****" at bounding box center [320, 150] width 126 height 54
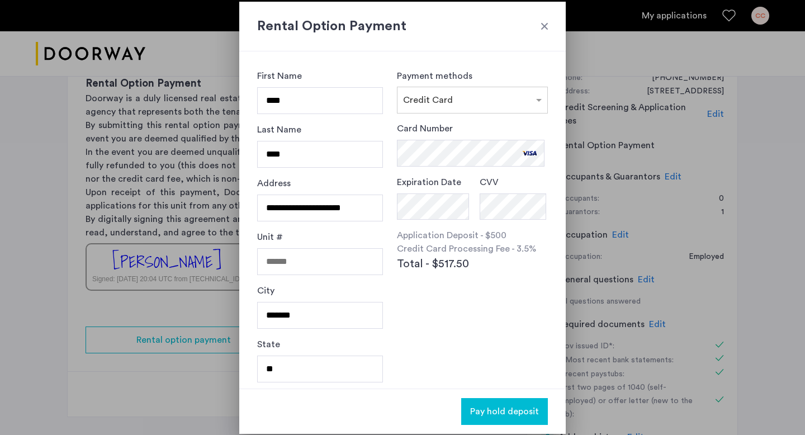
click at [410, 239] on p "Application Deposit - $500" at bounding box center [472, 235] width 151 height 13
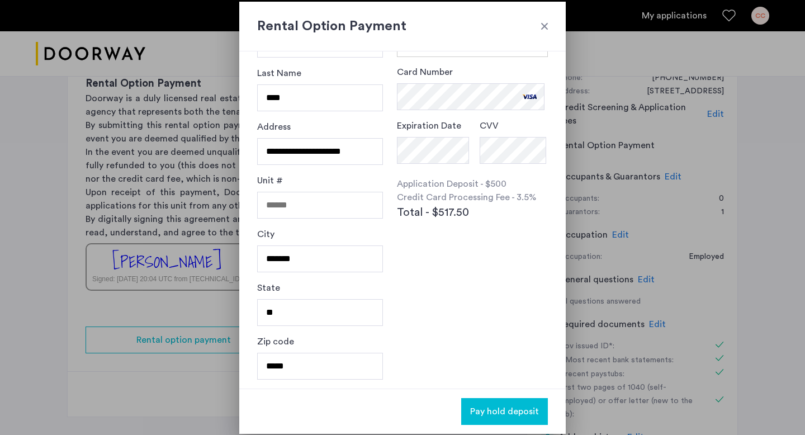
click at [508, 420] on button "Pay hold deposit" at bounding box center [504, 411] width 87 height 27
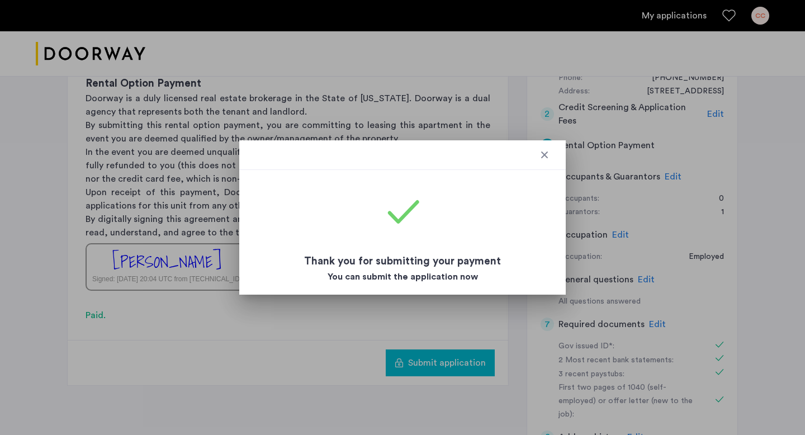
click at [543, 161] on div at bounding box center [402, 155] width 327 height 30
click at [543, 153] on div at bounding box center [544, 154] width 11 height 11
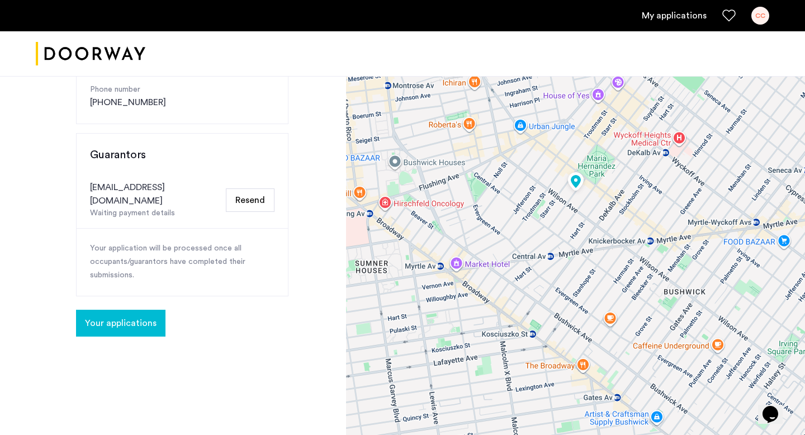
scroll to position [214, 0]
